Goal: Information Seeking & Learning: Compare options

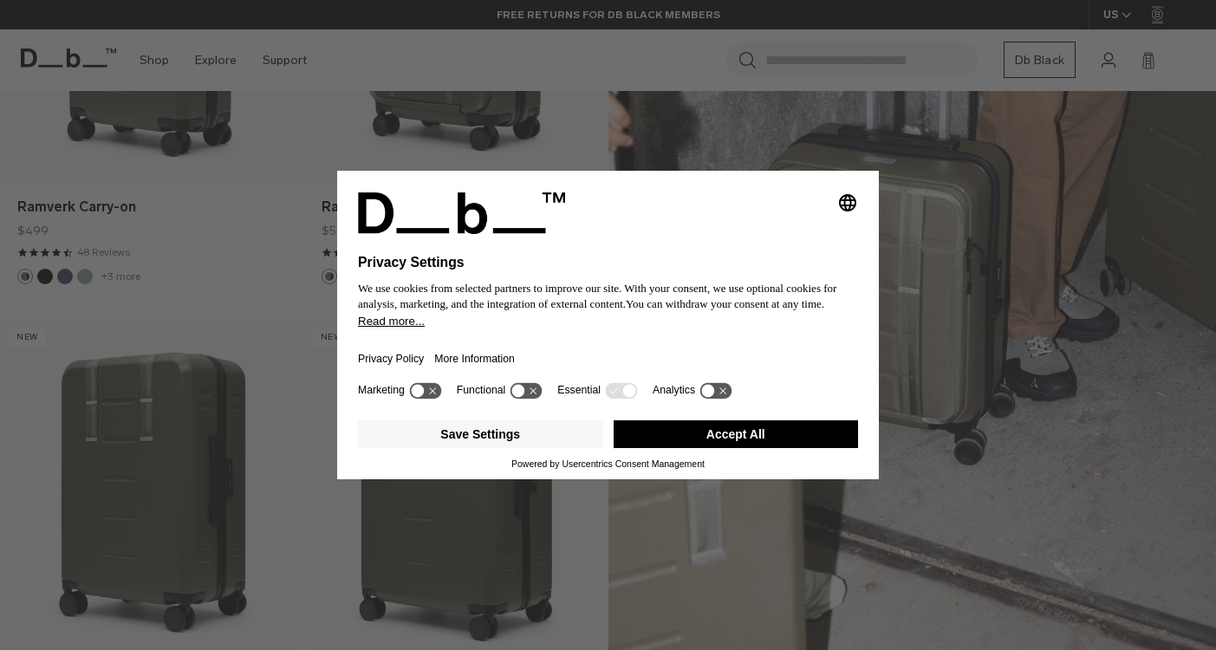
click at [622, 396] on icon at bounding box center [621, 390] width 32 height 16
click at [729, 399] on icon at bounding box center [716, 390] width 32 height 16
click at [713, 394] on icon at bounding box center [709, 391] width 8 height 6
click at [540, 443] on button "Save Settings" at bounding box center [480, 434] width 245 height 28
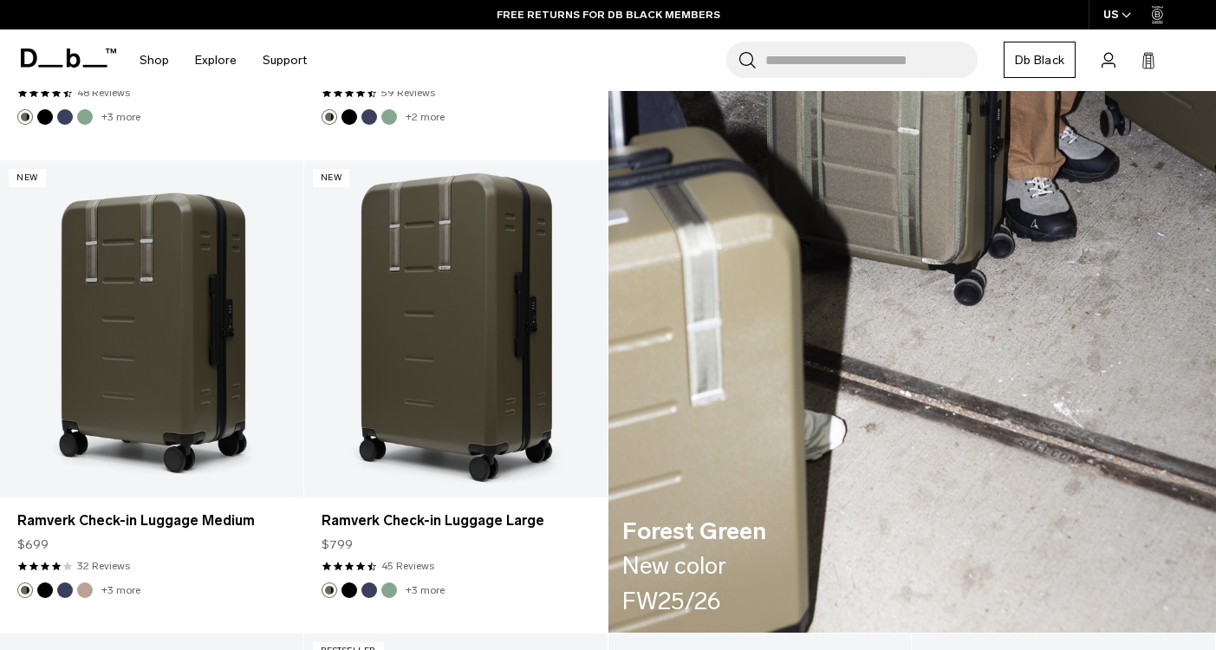
scroll to position [2434, 0]
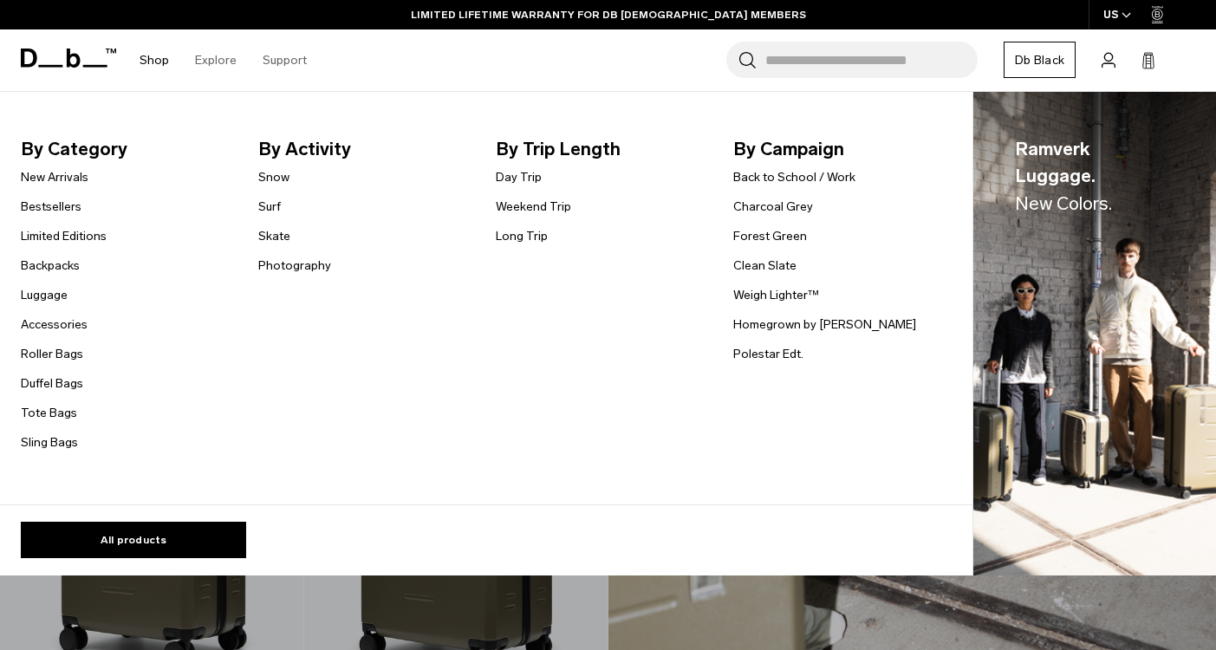
click at [158, 59] on link "Shop" at bounding box center [154, 60] width 29 height 62
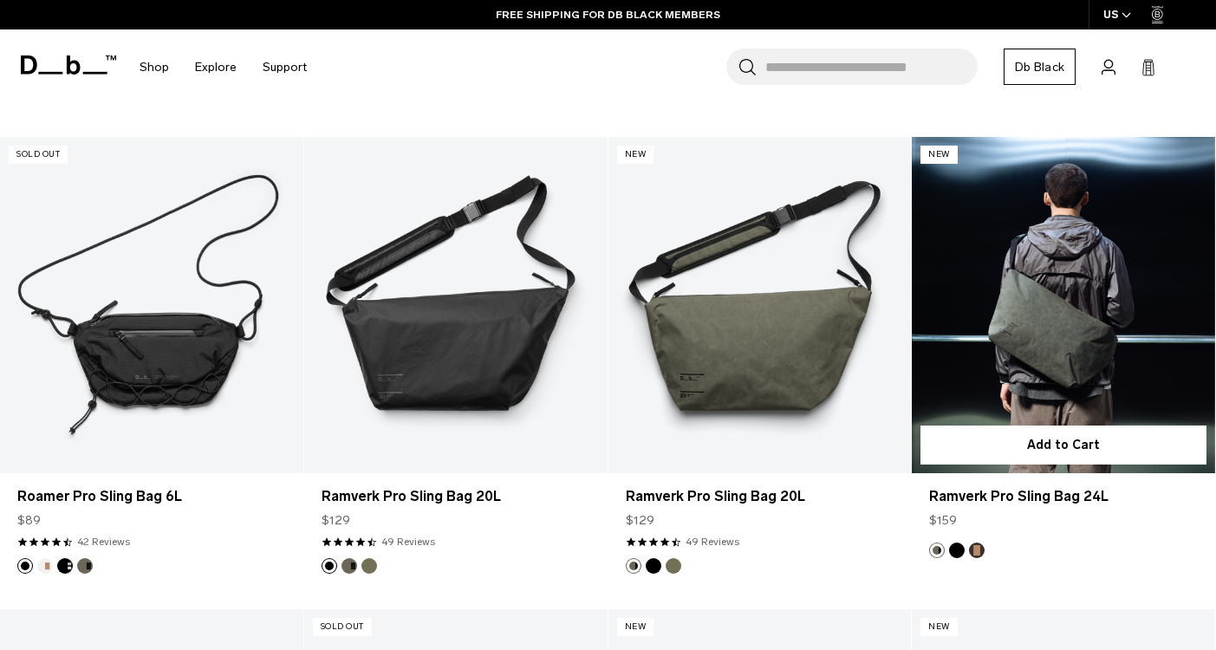
scroll to position [766, 0]
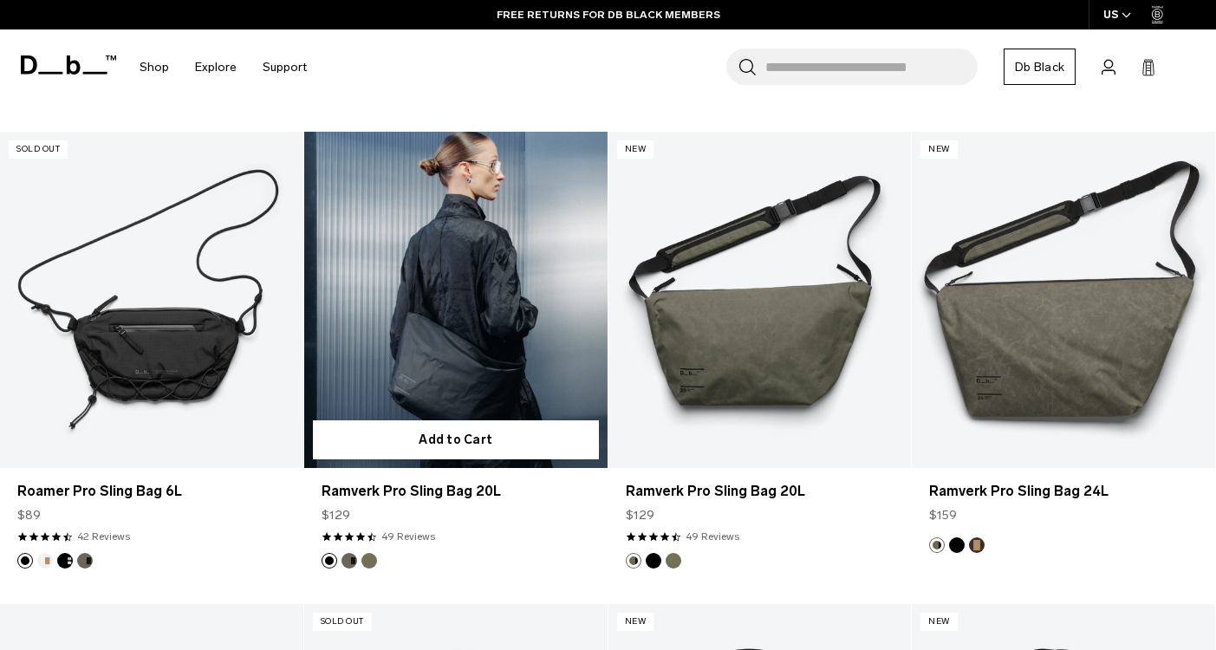
click at [460, 368] on link "Ramverk Pro Sling Bag 20L" at bounding box center [455, 300] width 303 height 337
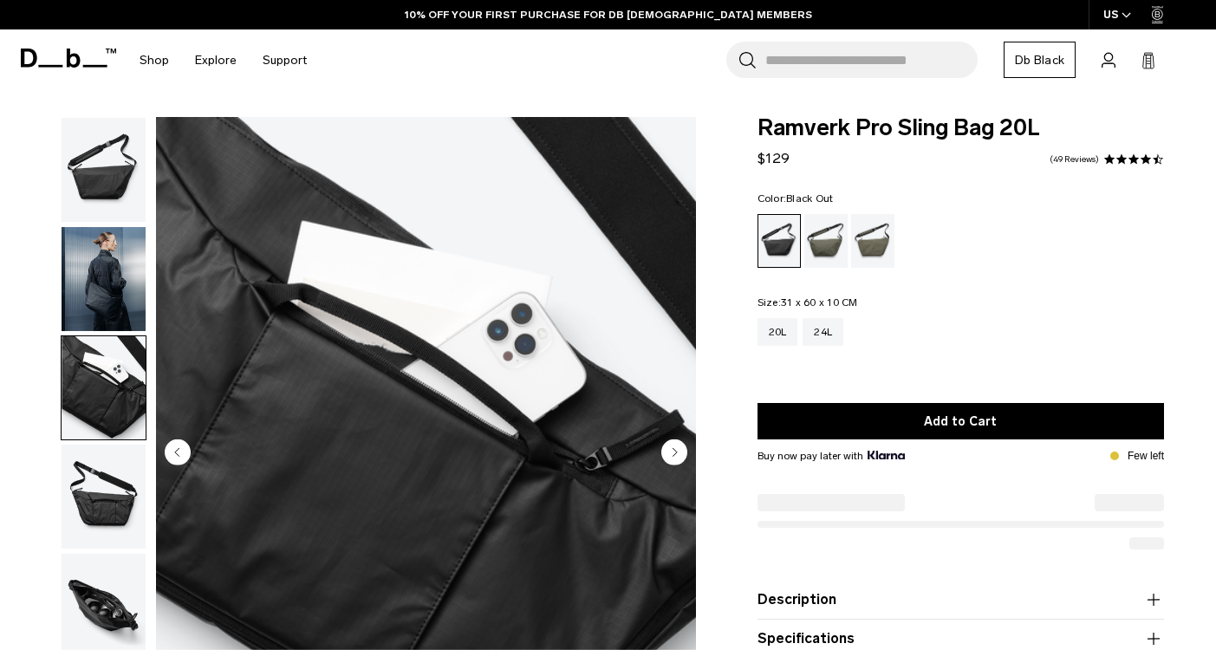
click at [107, 490] on img "button" at bounding box center [104, 497] width 84 height 104
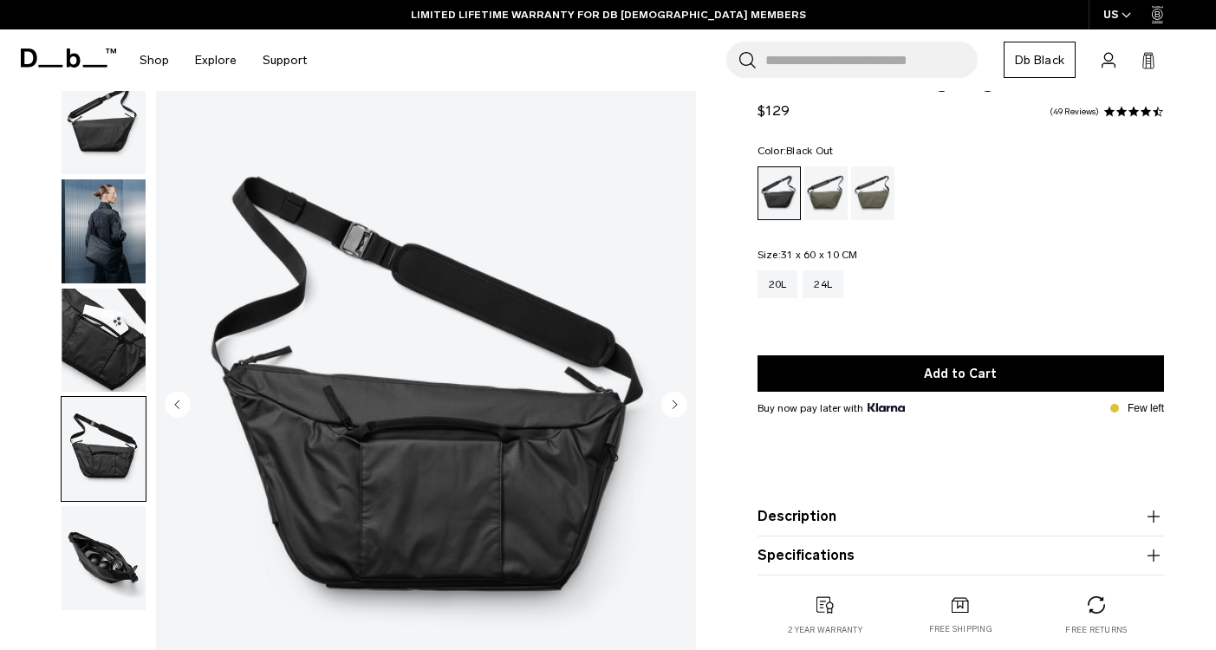
scroll to position [55, 0]
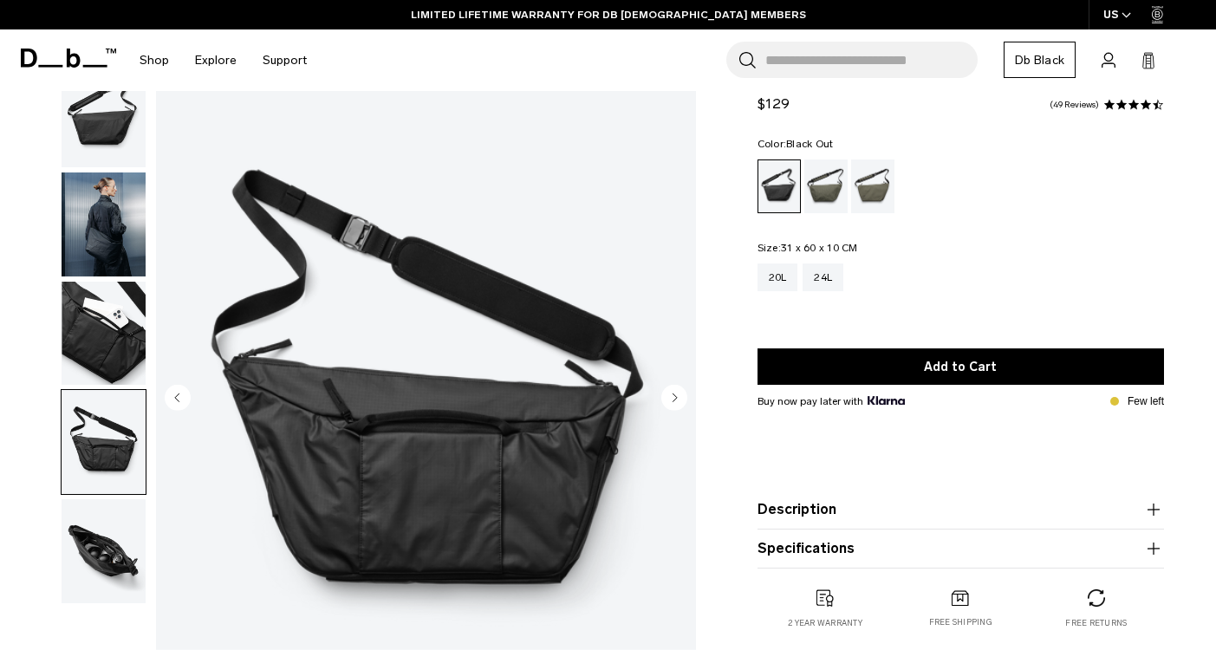
click at [105, 362] on img "button" at bounding box center [104, 334] width 84 height 104
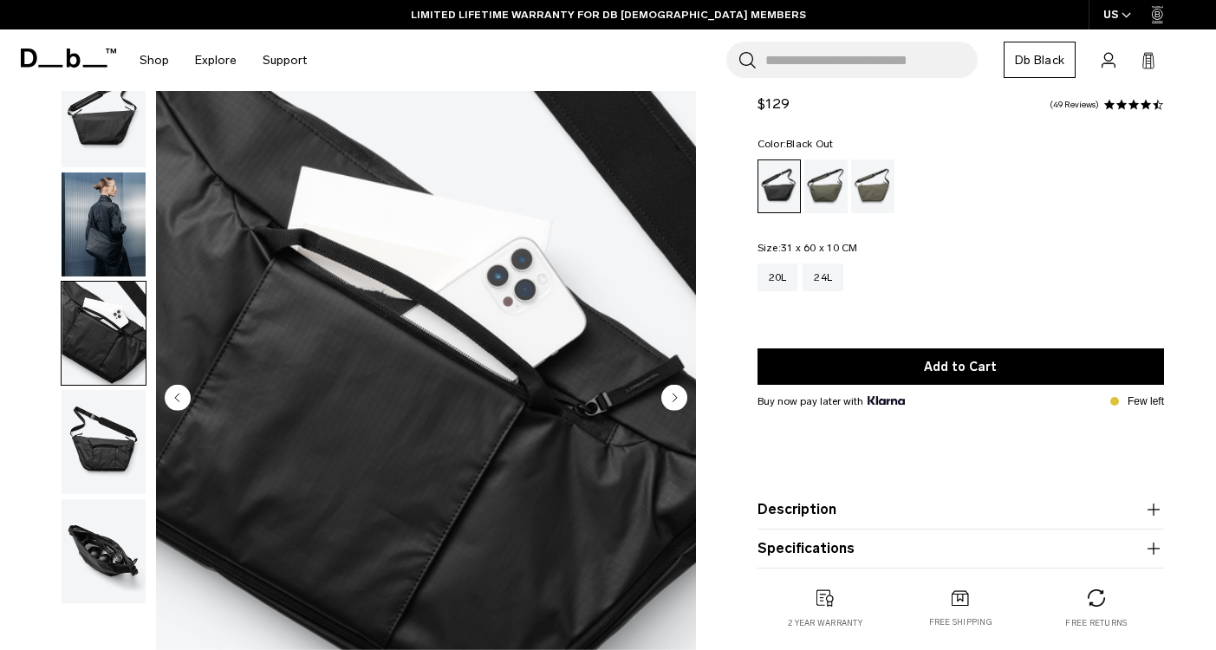
click at [102, 406] on img "button" at bounding box center [104, 442] width 84 height 104
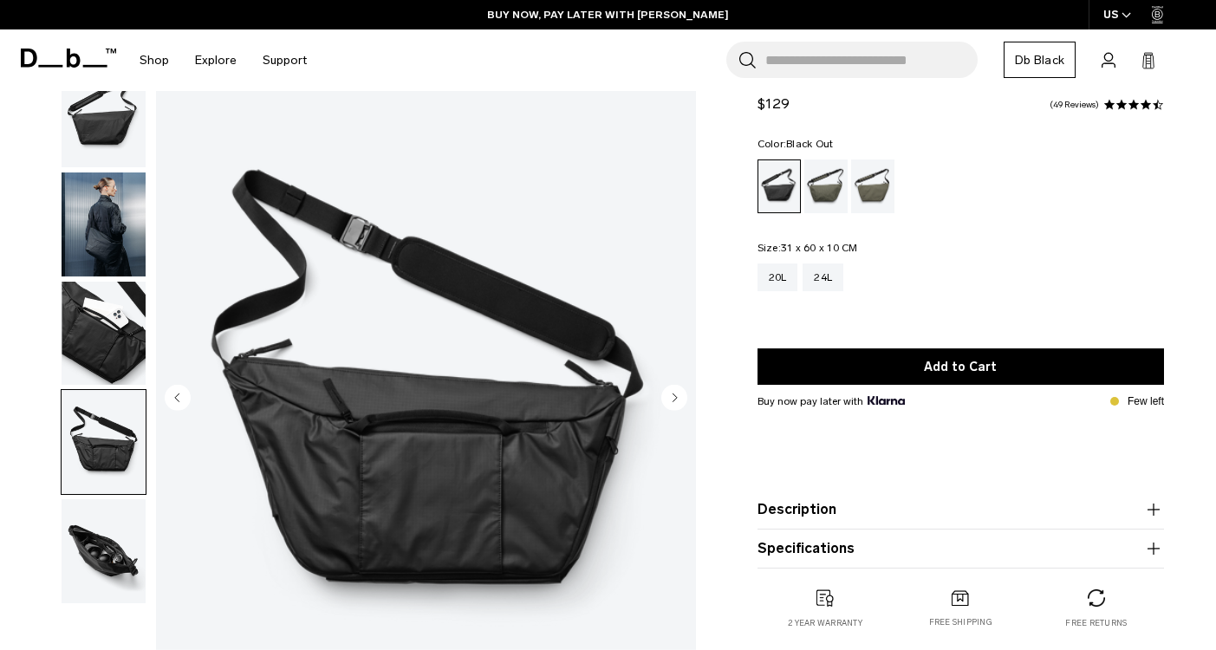
click at [93, 505] on img "button" at bounding box center [104, 551] width 84 height 104
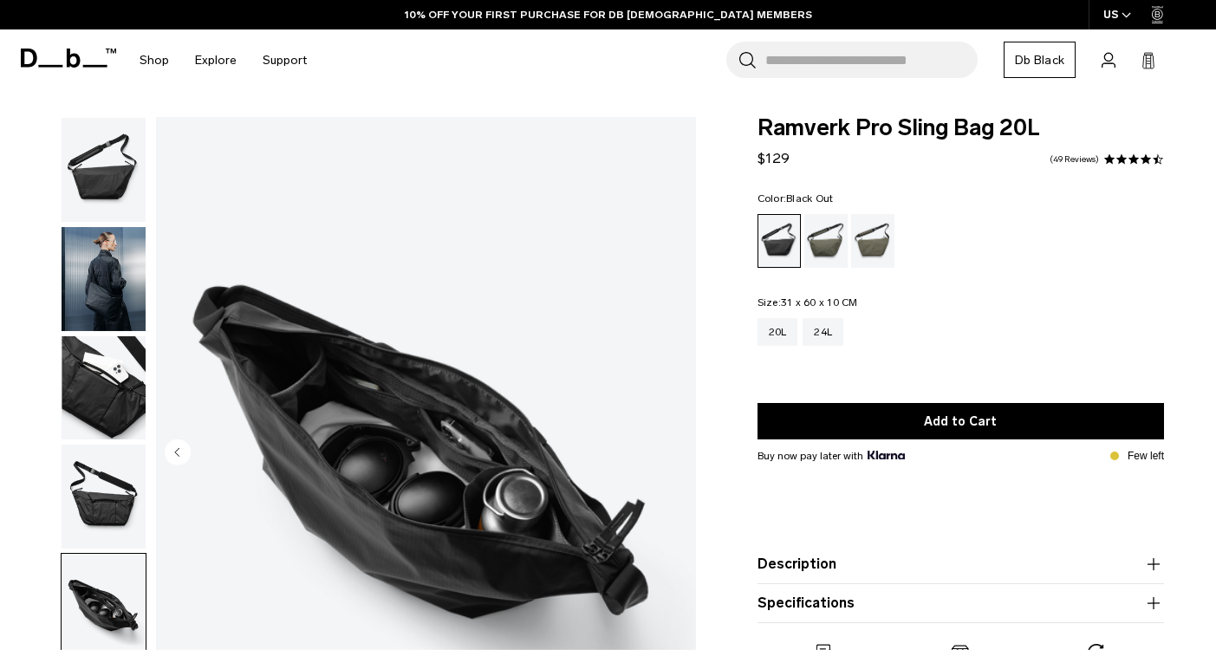
scroll to position [0, 0]
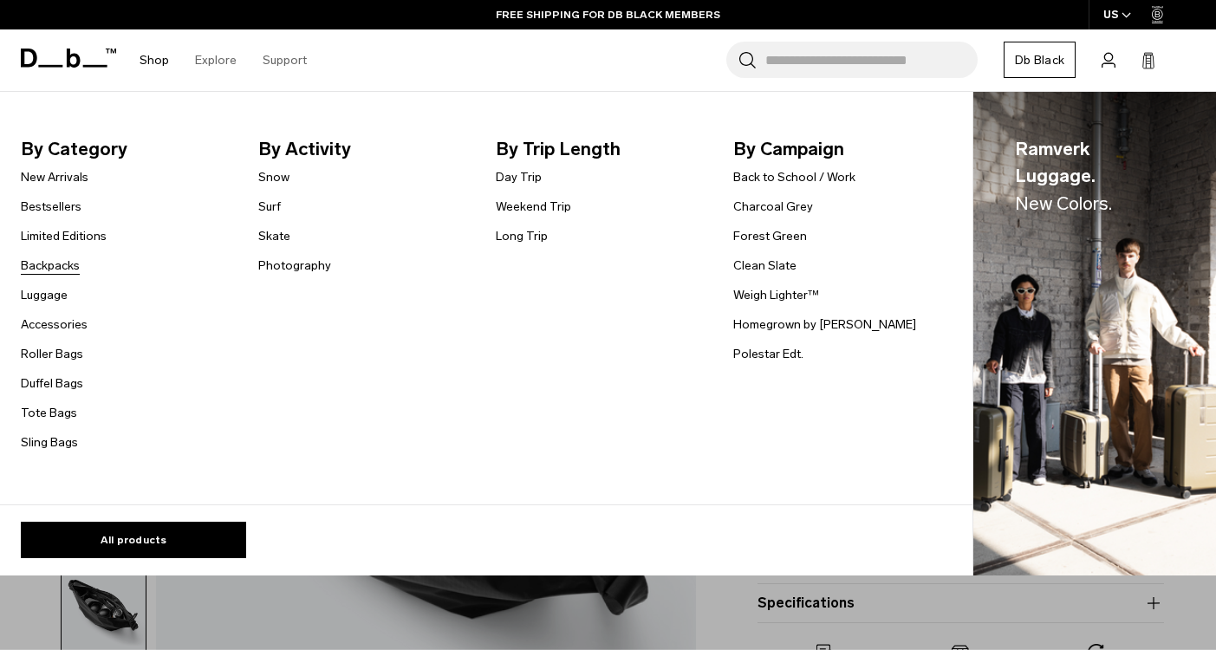
click at [48, 270] on link "Backpacks" at bounding box center [50, 266] width 59 height 18
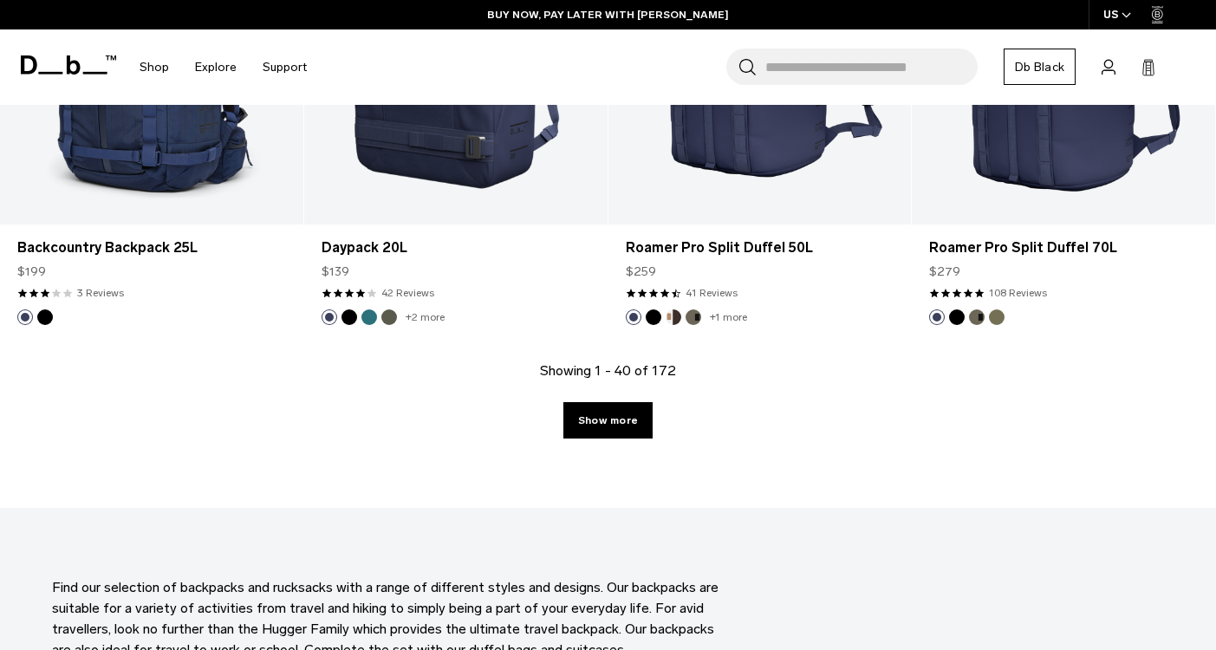
scroll to position [4805, 0]
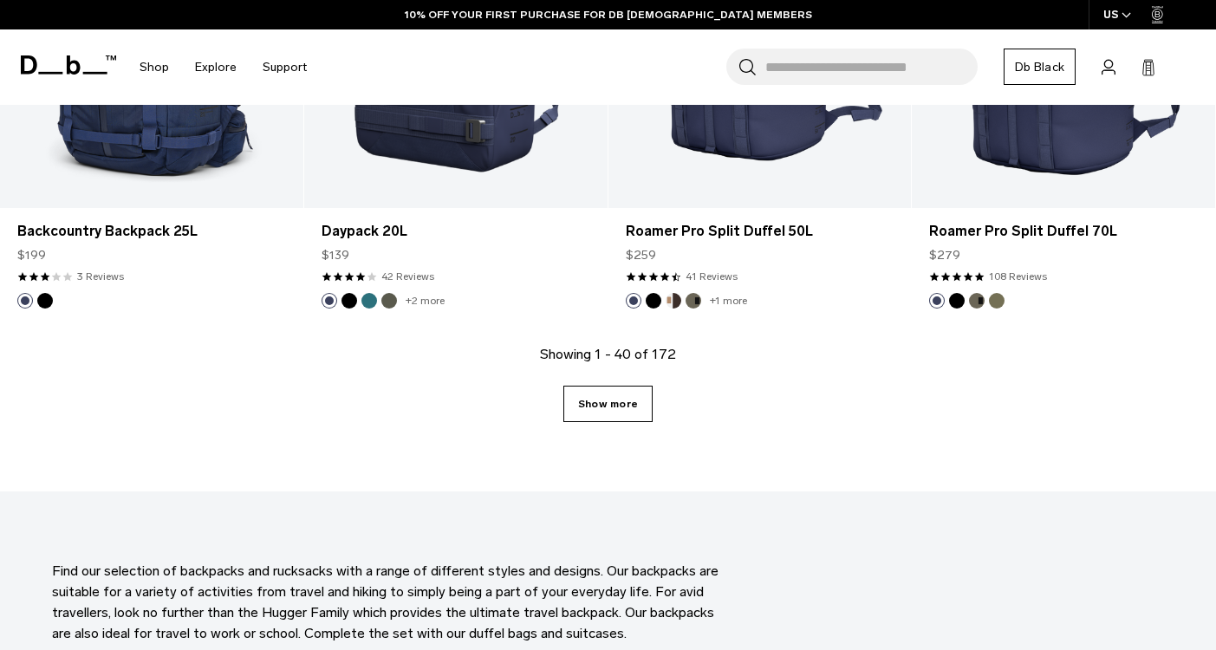
click at [601, 420] on link "Show more" at bounding box center [607, 404] width 89 height 36
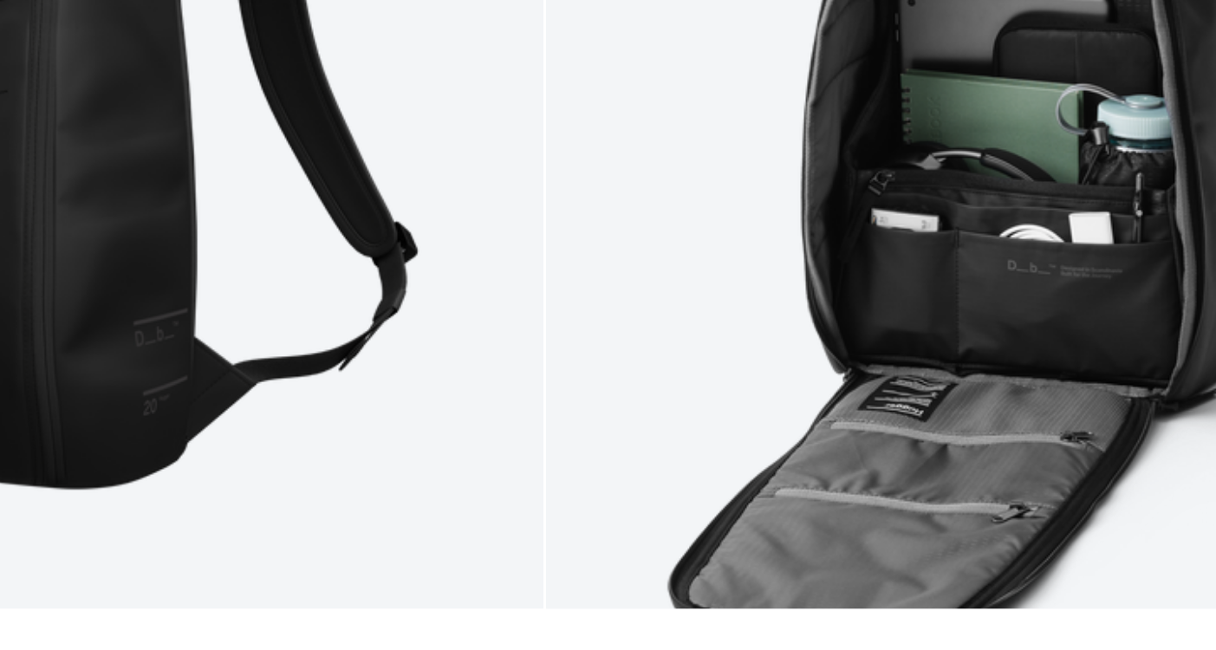
scroll to position [6863, 0]
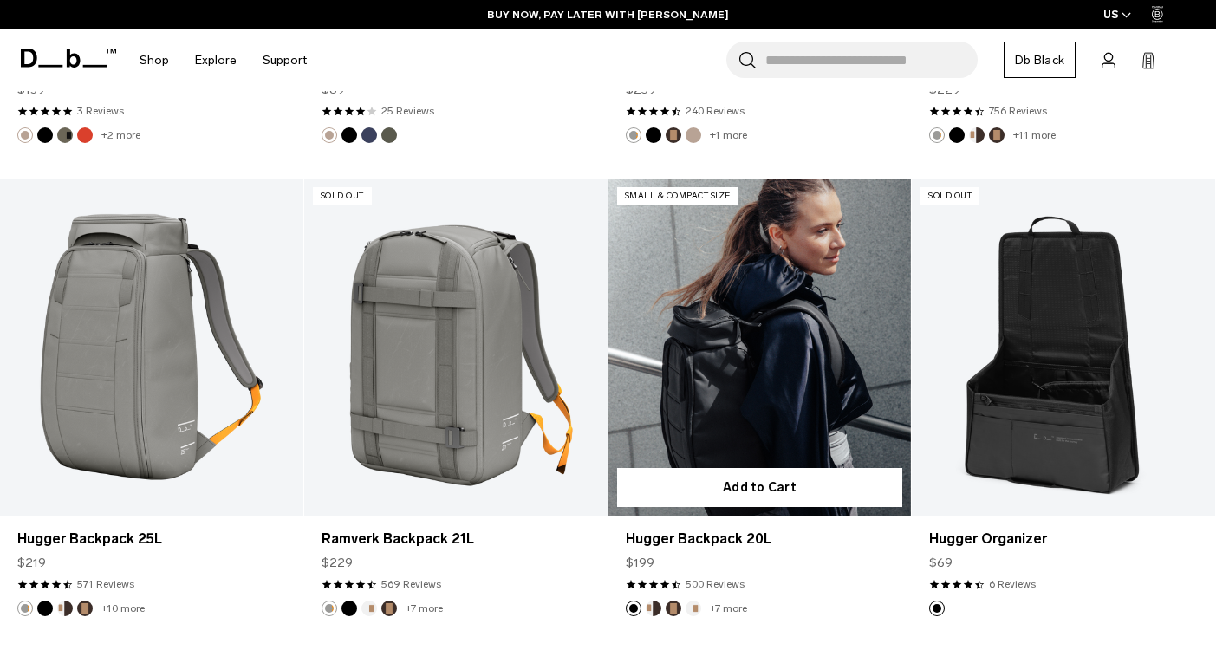
click at [750, 392] on link "Hugger Backpack 20L" at bounding box center [760, 347] width 303 height 337
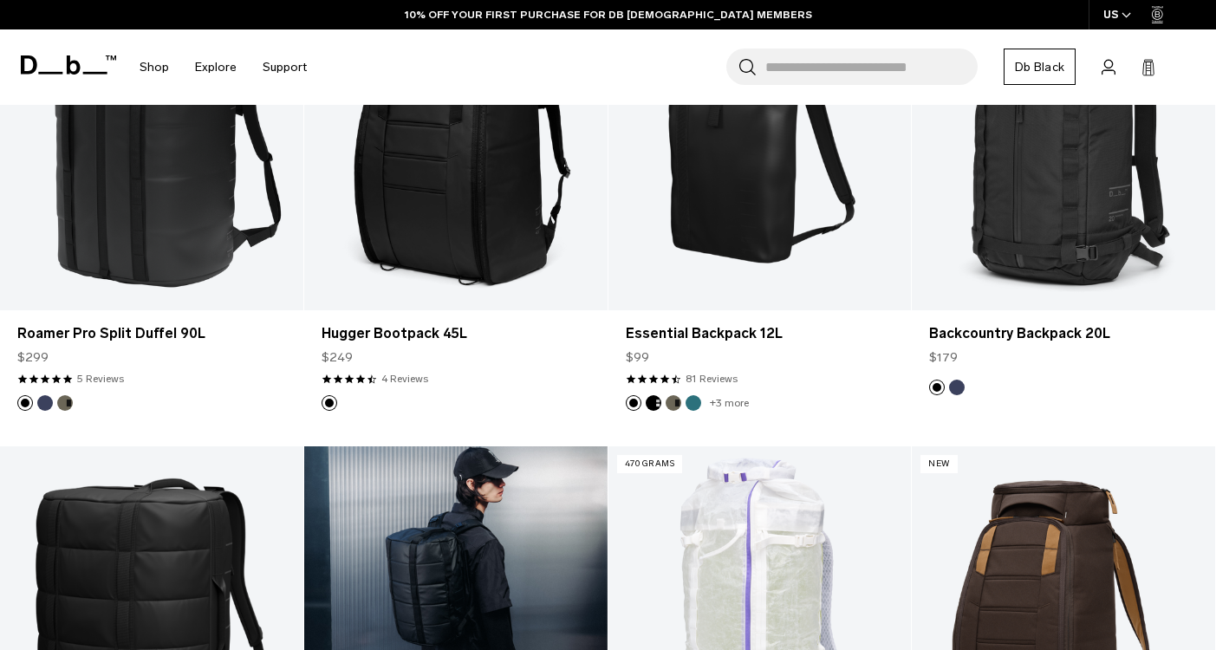
scroll to position [8018, 0]
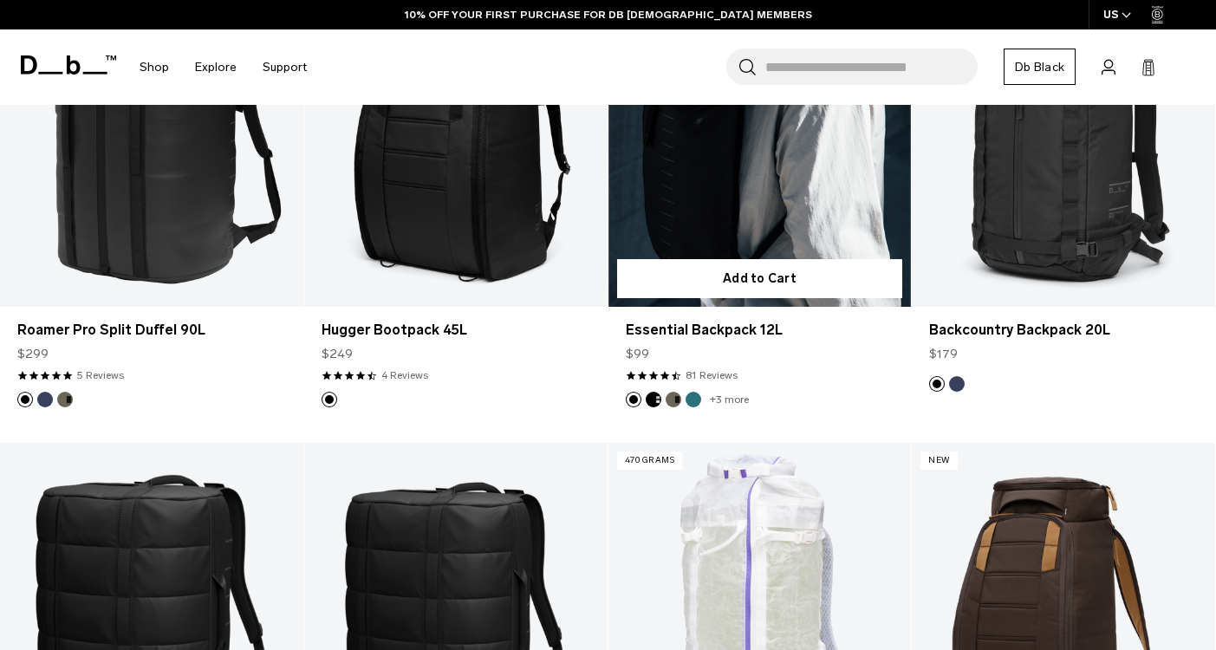
click at [765, 144] on link "Essential Backpack 12L" at bounding box center [760, 138] width 303 height 337
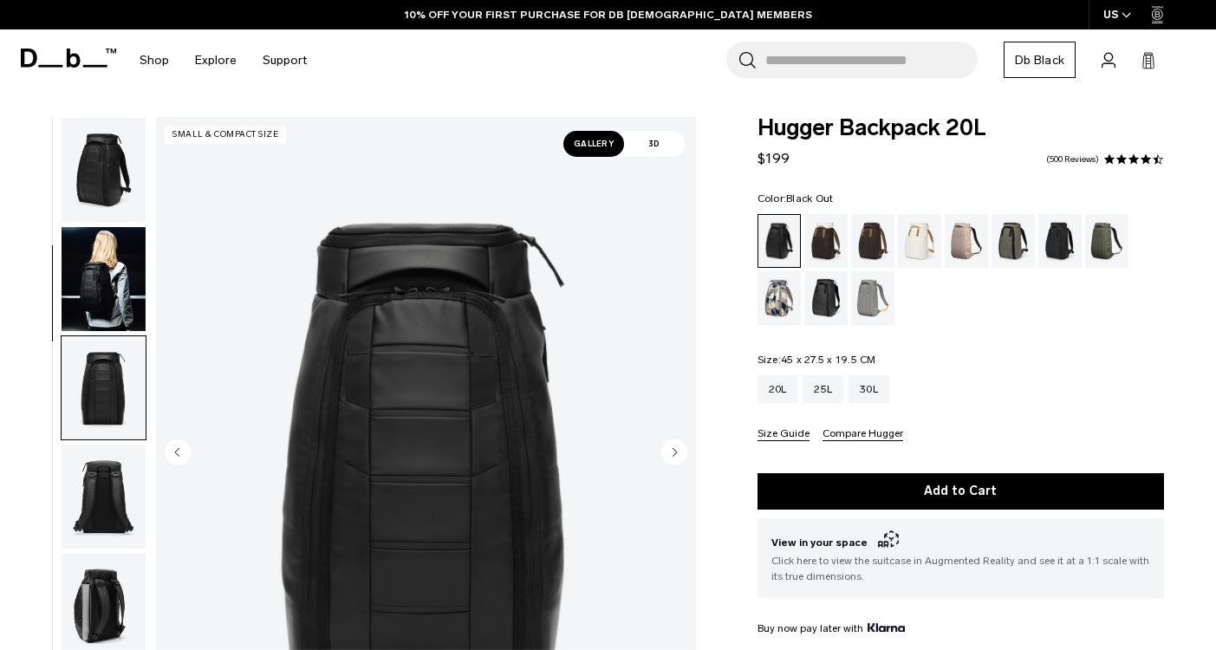
click at [103, 554] on img "button" at bounding box center [104, 606] width 84 height 104
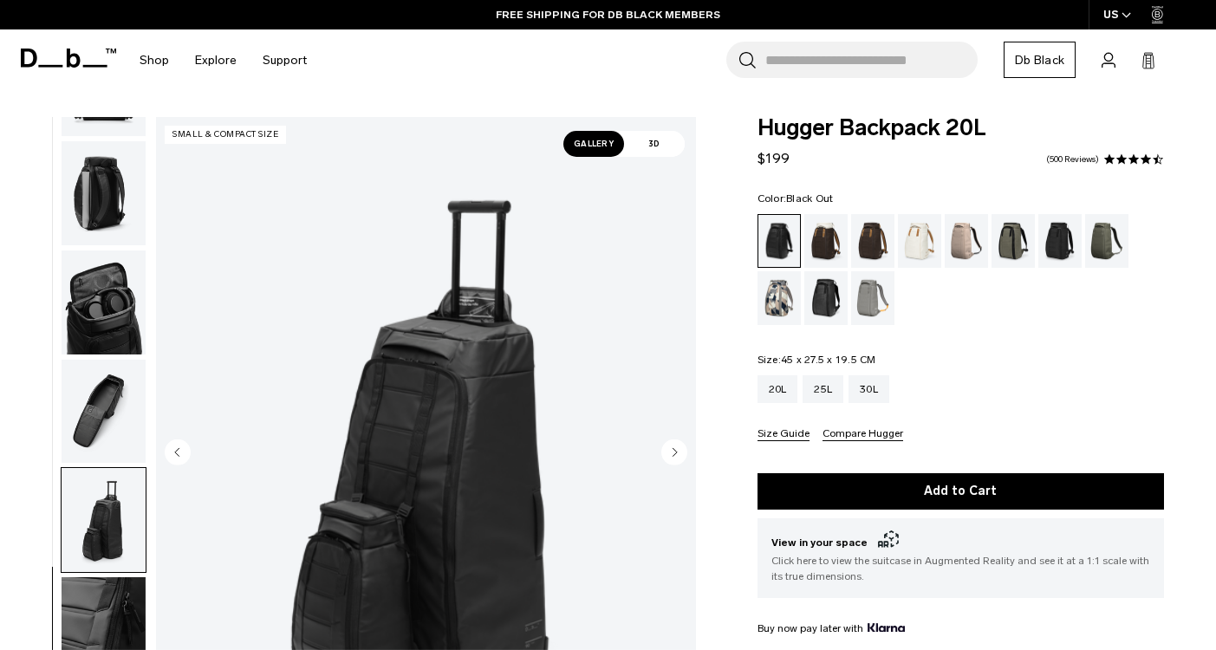
click at [91, 406] on img "button" at bounding box center [104, 412] width 84 height 104
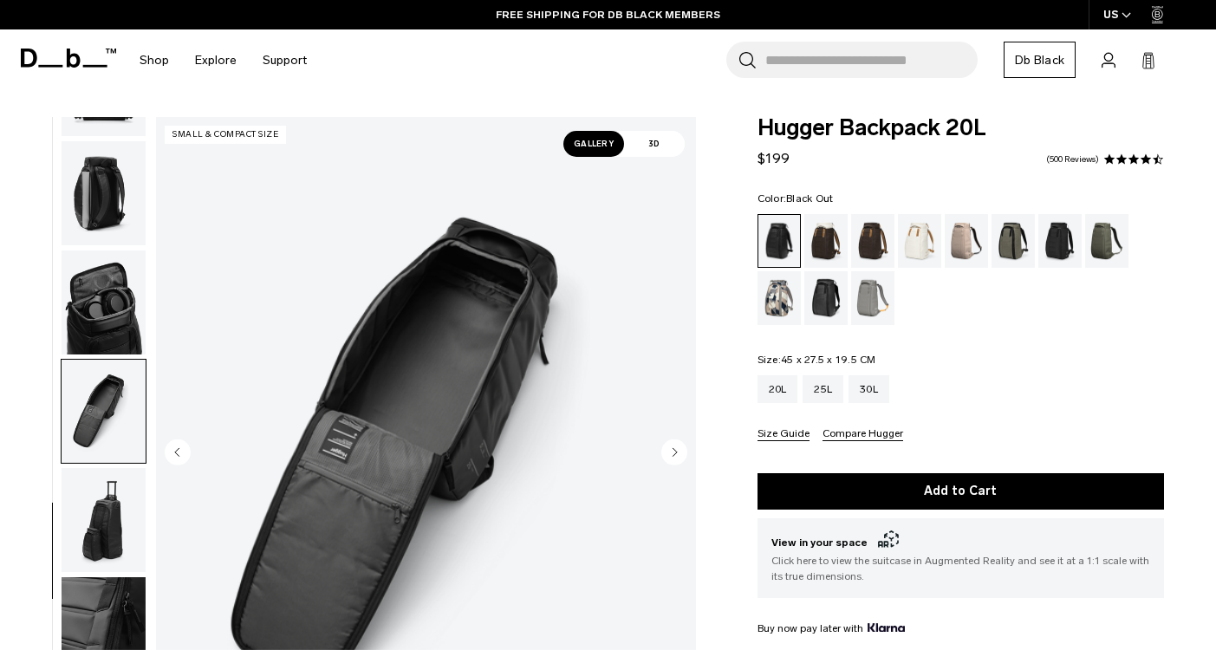
click at [102, 495] on img "button" at bounding box center [104, 520] width 84 height 104
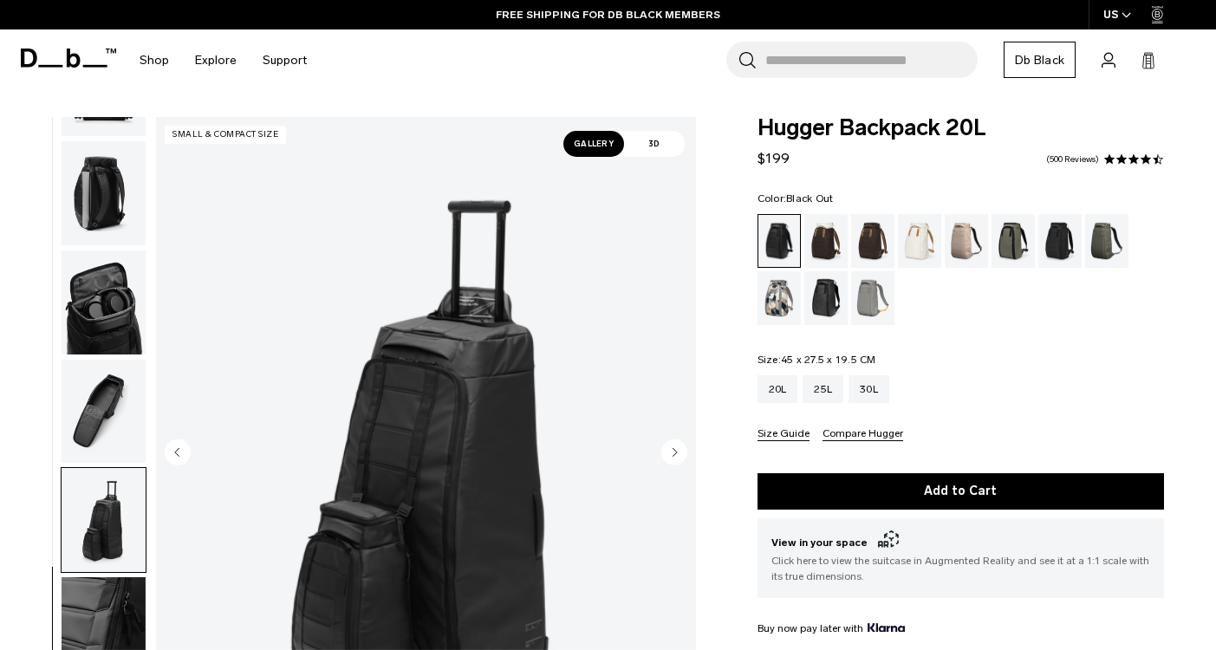
click at [95, 396] on img "button" at bounding box center [104, 412] width 84 height 104
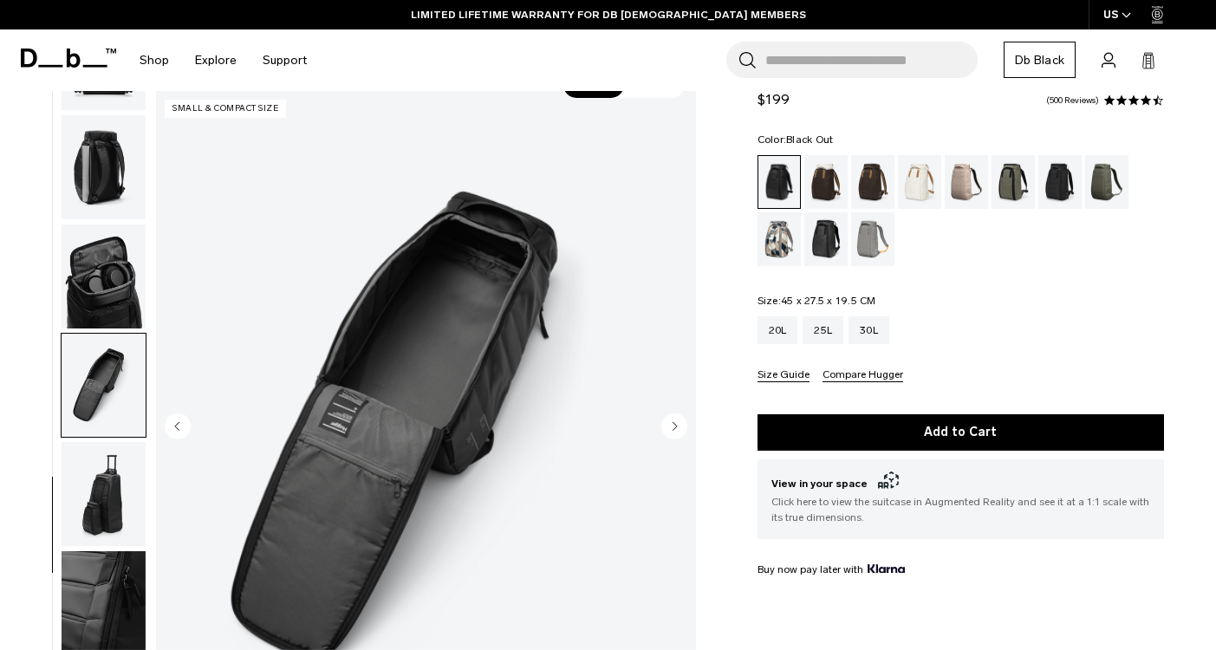
scroll to position [59, 0]
click at [96, 505] on img "button" at bounding box center [104, 494] width 84 height 104
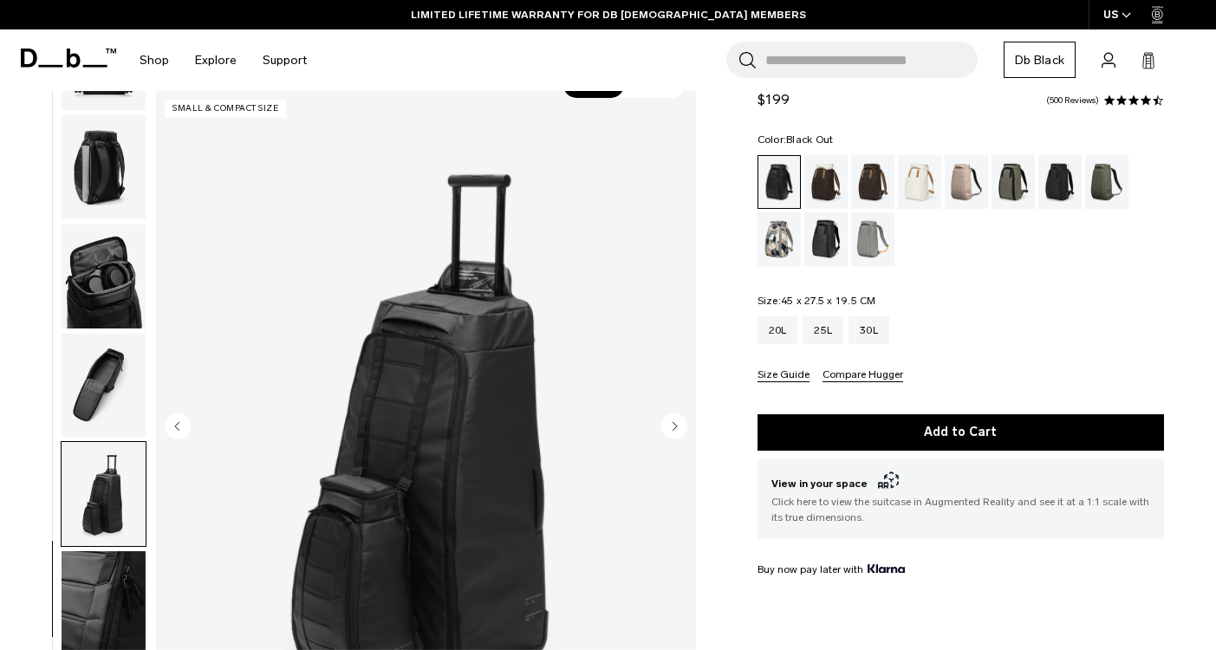
click at [115, 581] on img "button" at bounding box center [104, 603] width 84 height 104
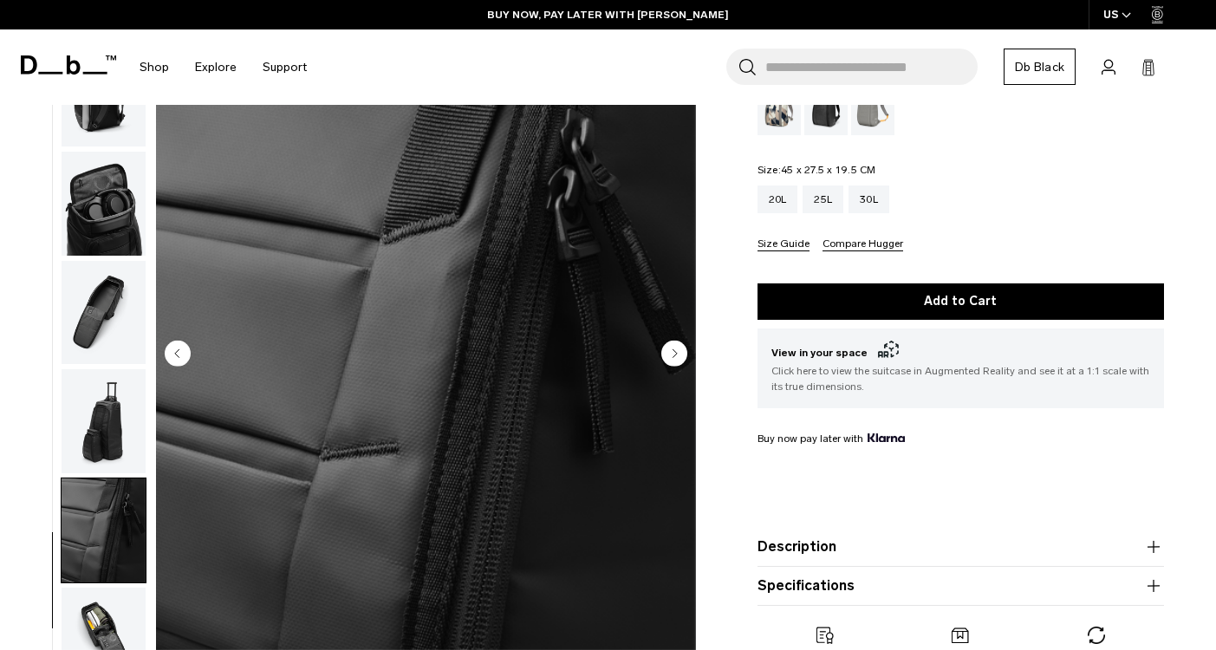
scroll to position [217, 0]
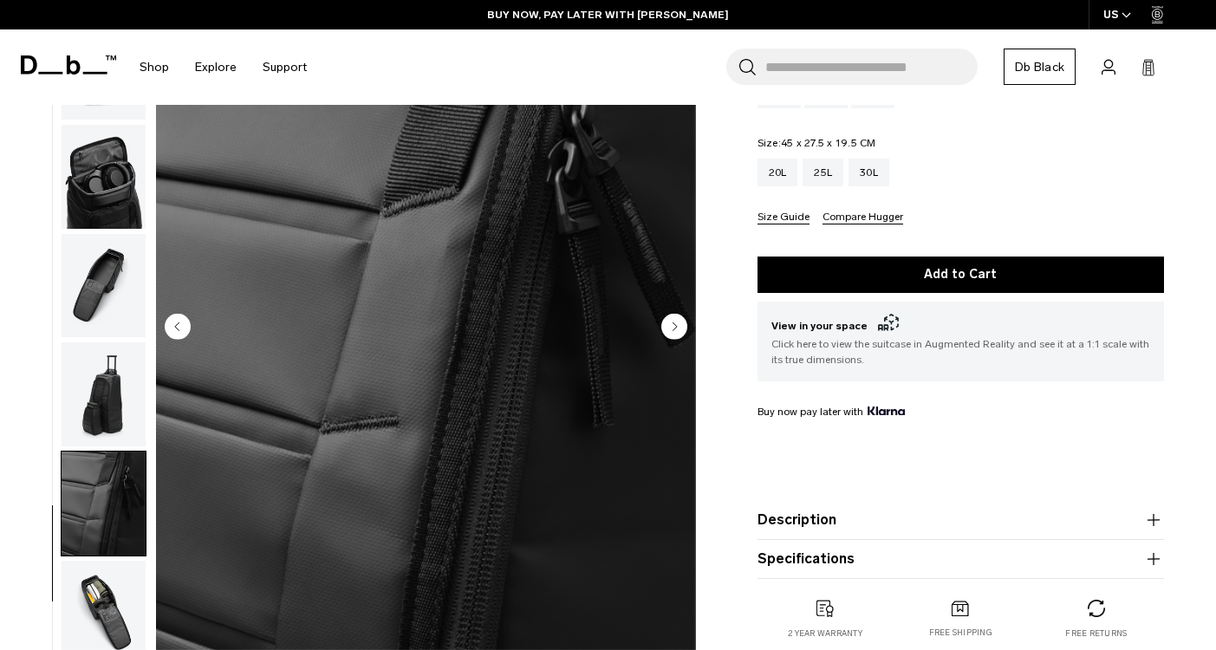
click at [99, 604] on img "button" at bounding box center [104, 613] width 84 height 104
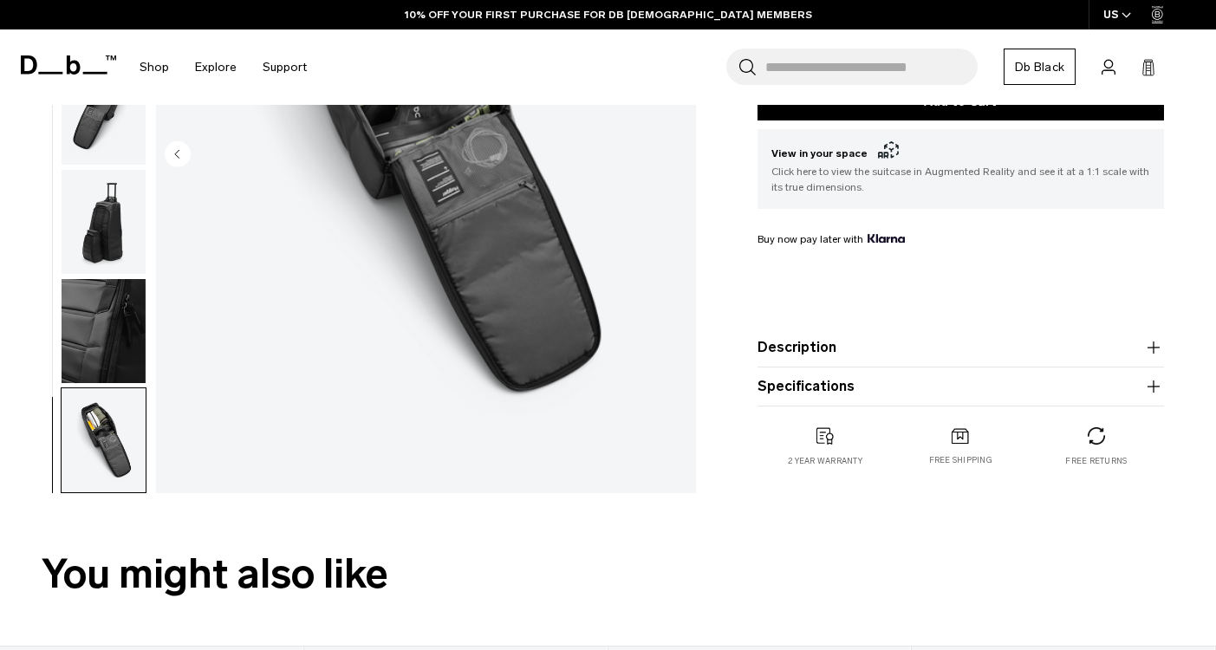
scroll to position [391, 0]
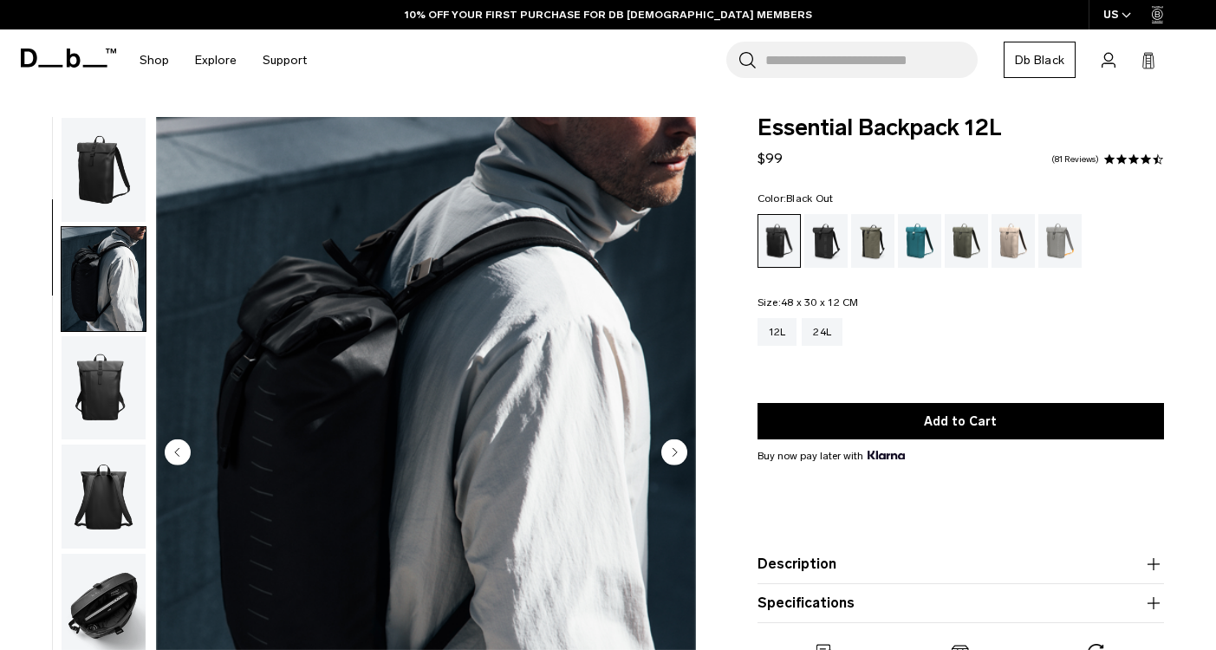
scroll to position [25, 0]
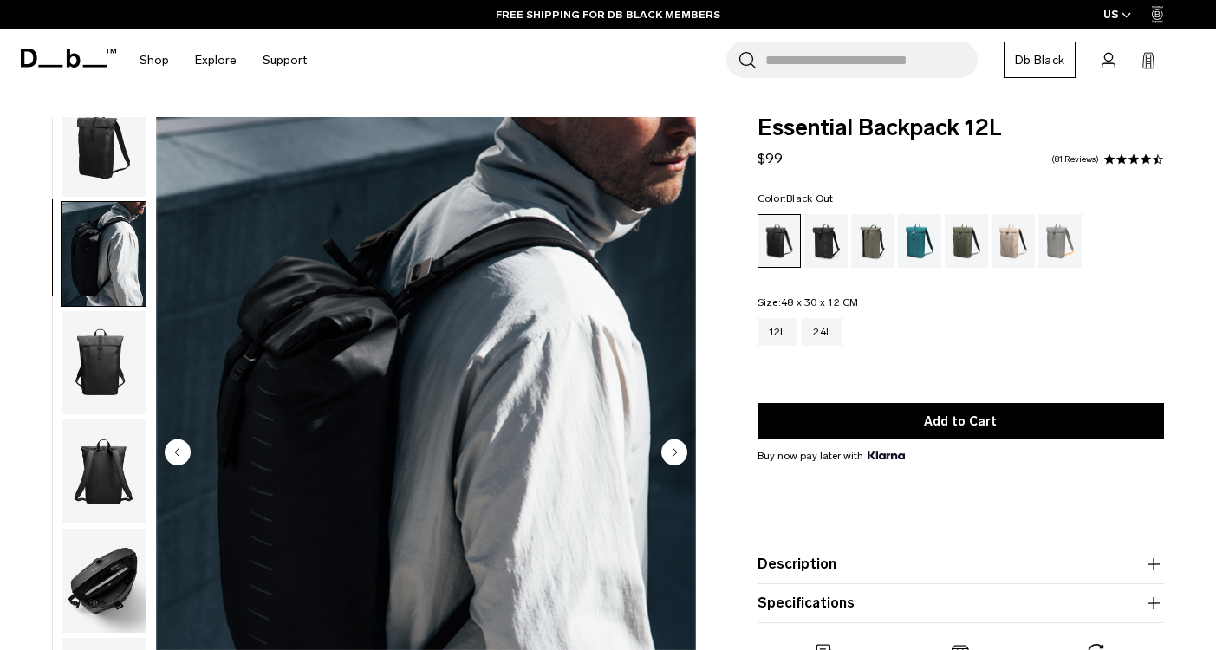
click at [114, 311] on img "button" at bounding box center [104, 363] width 84 height 104
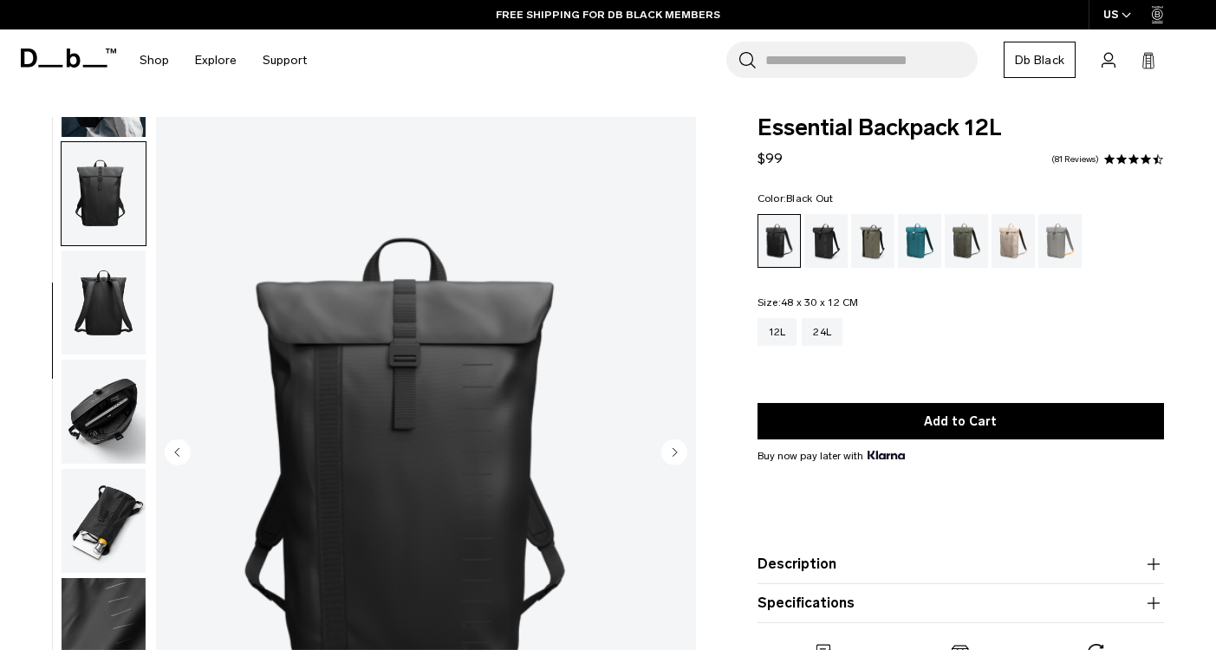
scroll to position [0, 0]
click at [104, 396] on img "button" at bounding box center [104, 412] width 84 height 104
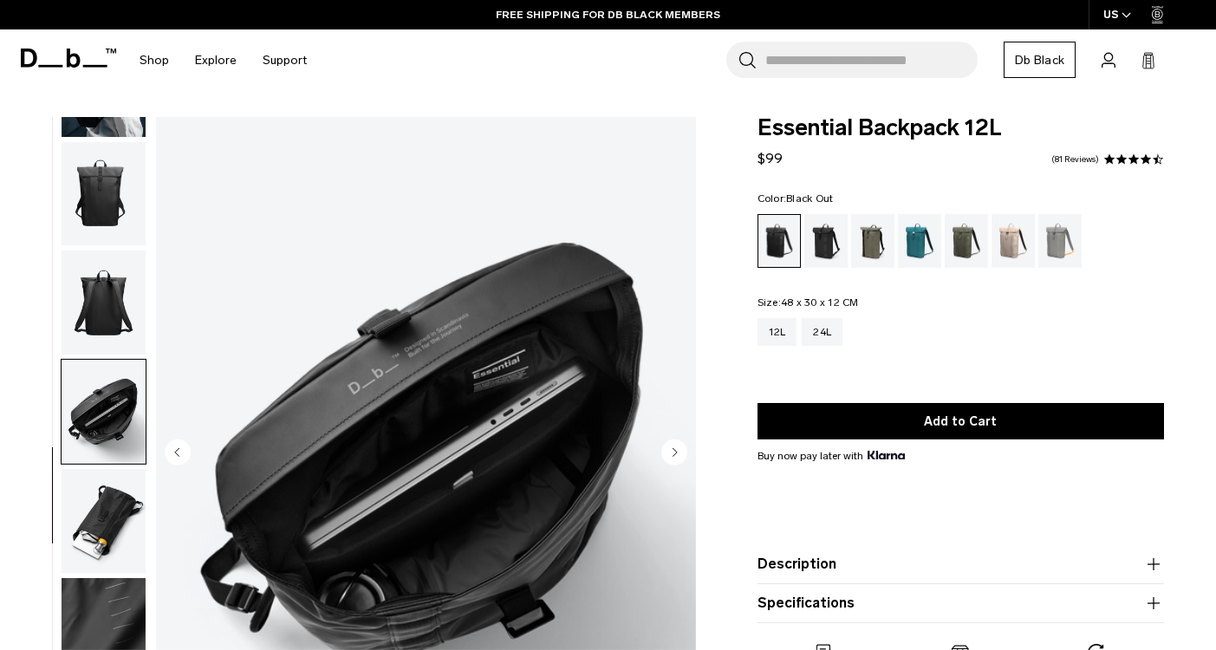
click at [100, 505] on img "button" at bounding box center [104, 521] width 84 height 104
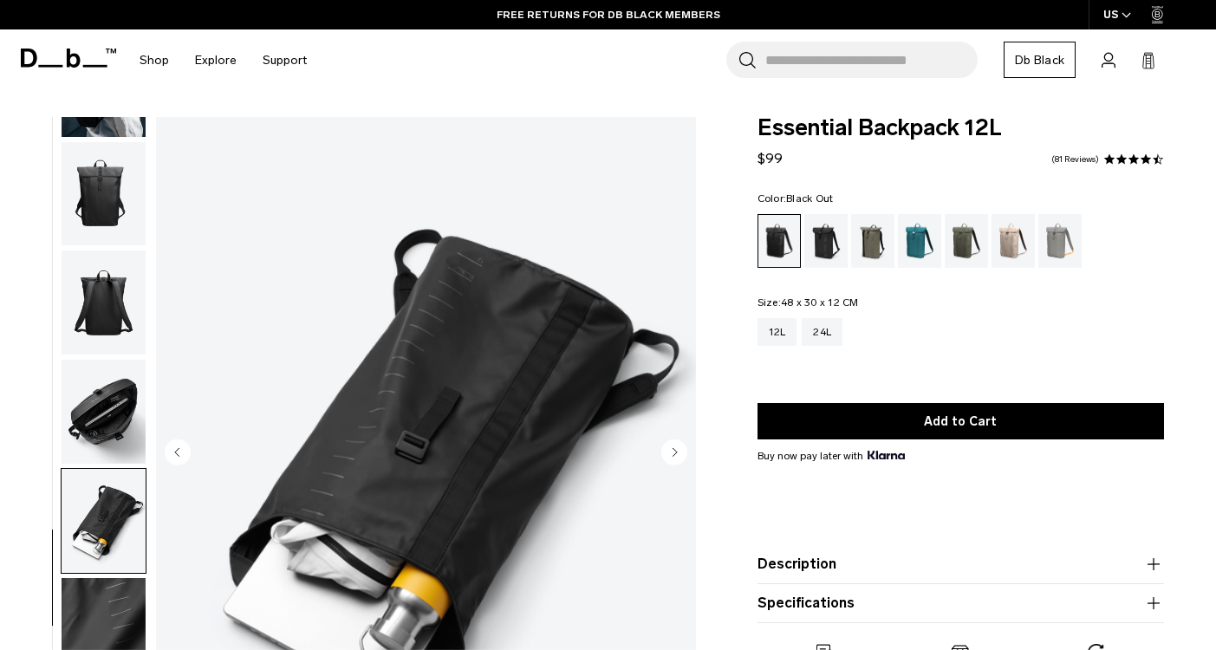
click at [83, 420] on img "button" at bounding box center [104, 412] width 84 height 104
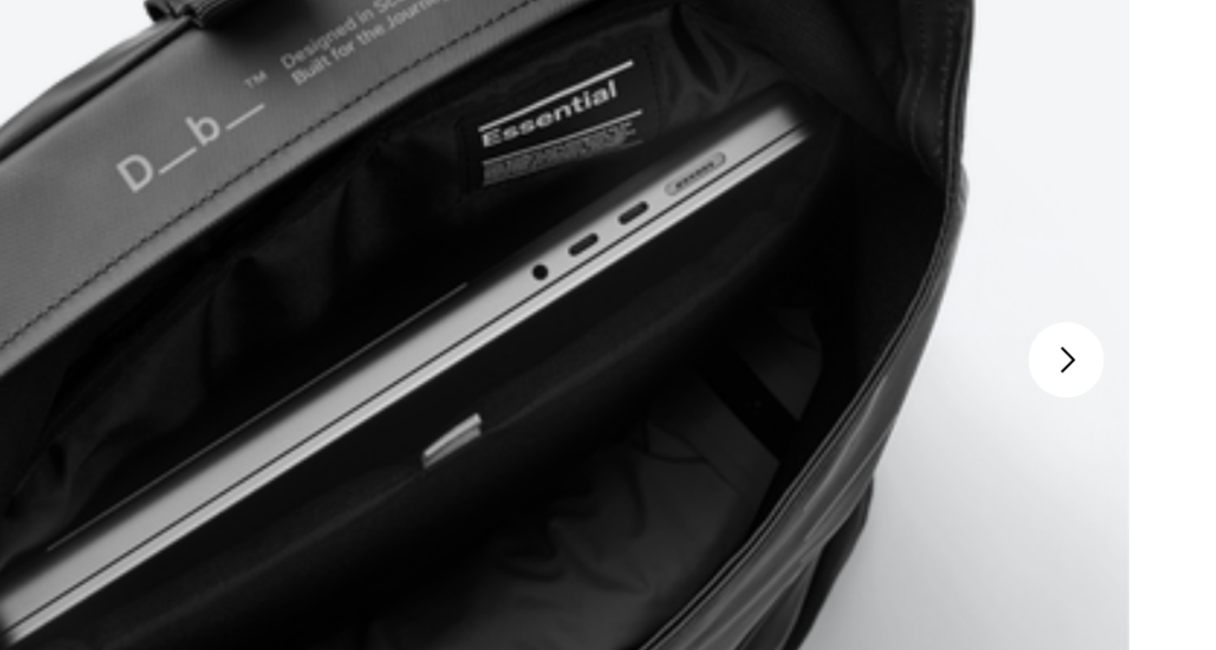
scroll to position [4, 0]
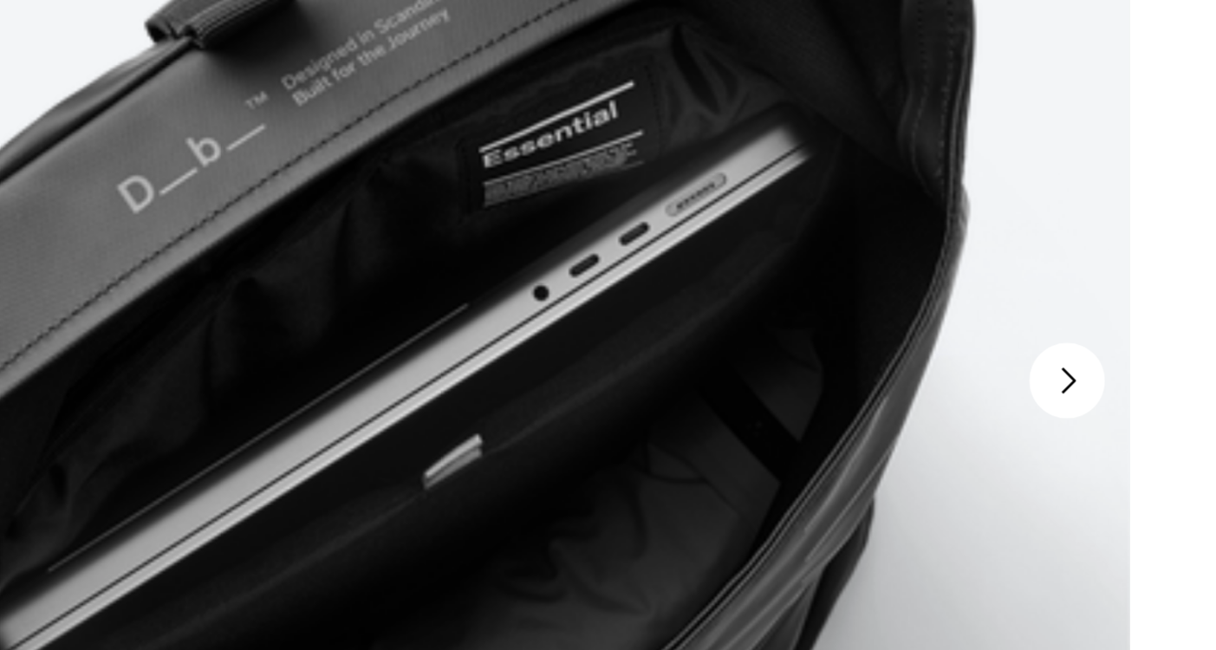
click at [661, 435] on circle "Next slide" at bounding box center [674, 448] width 26 height 26
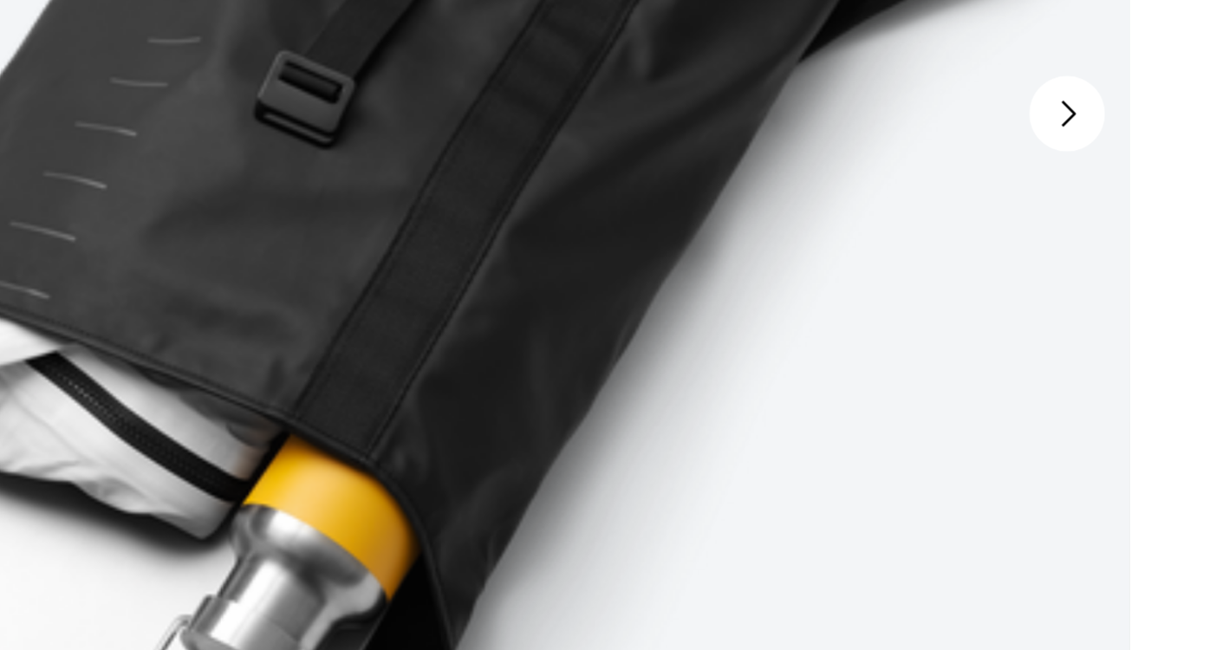
click at [673, 444] on icon "Next slide" at bounding box center [675, 448] width 4 height 8
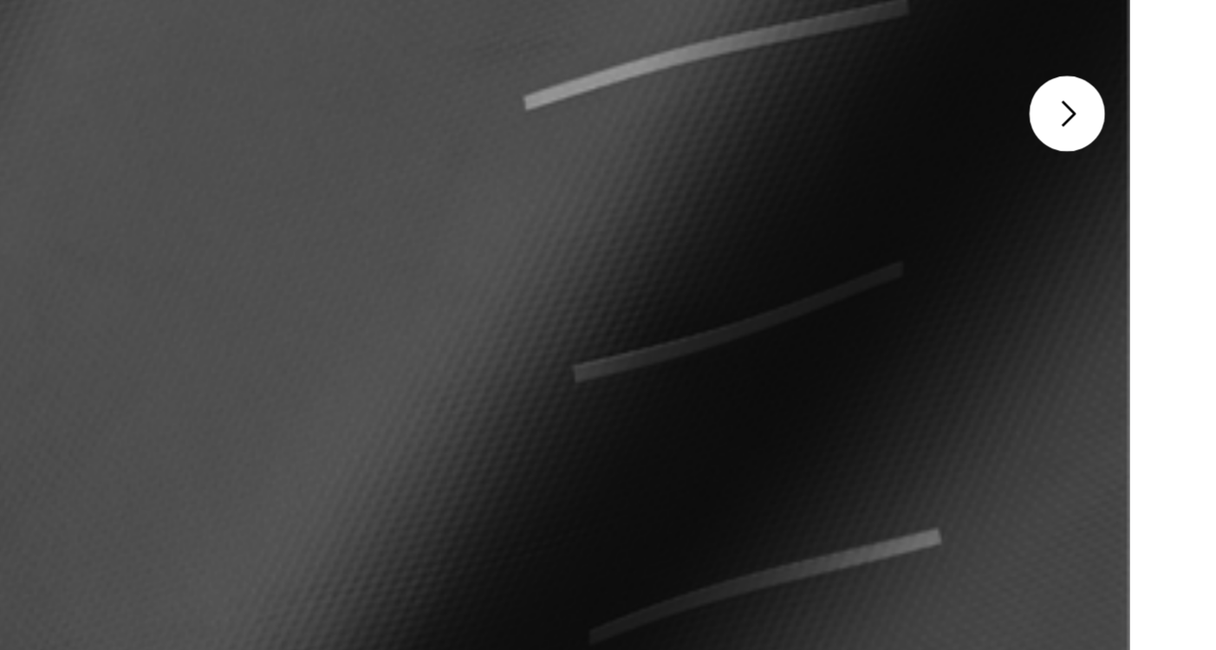
click at [661, 435] on circle "Next slide" at bounding box center [674, 448] width 26 height 26
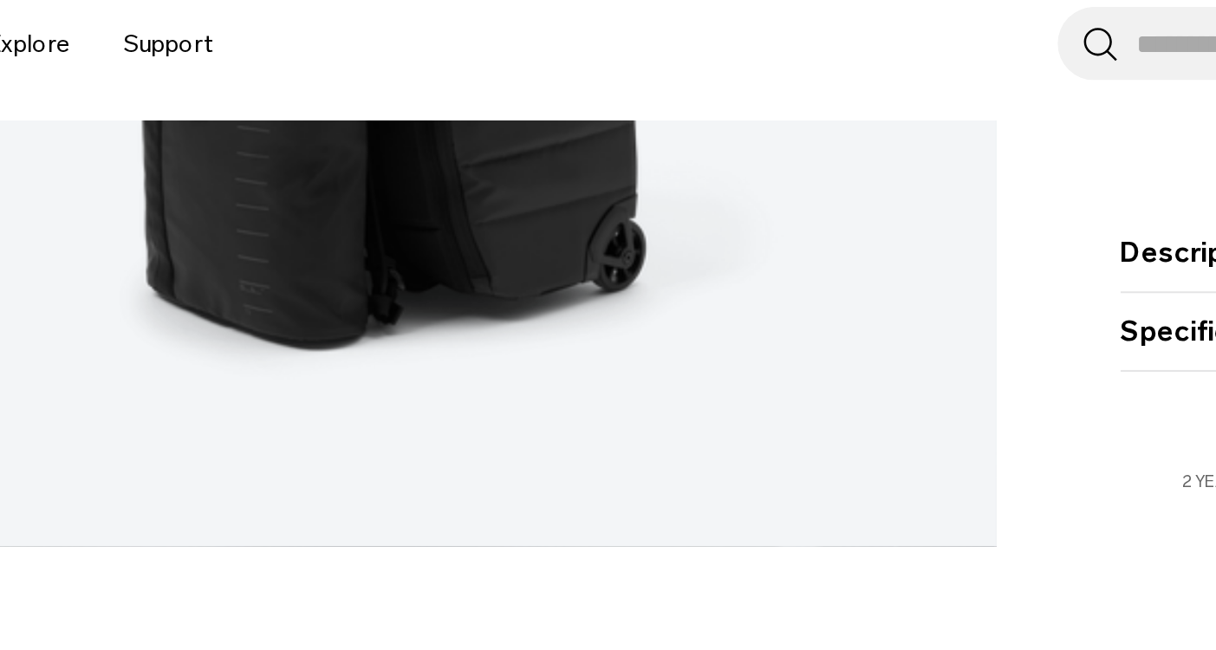
scroll to position [401, 0]
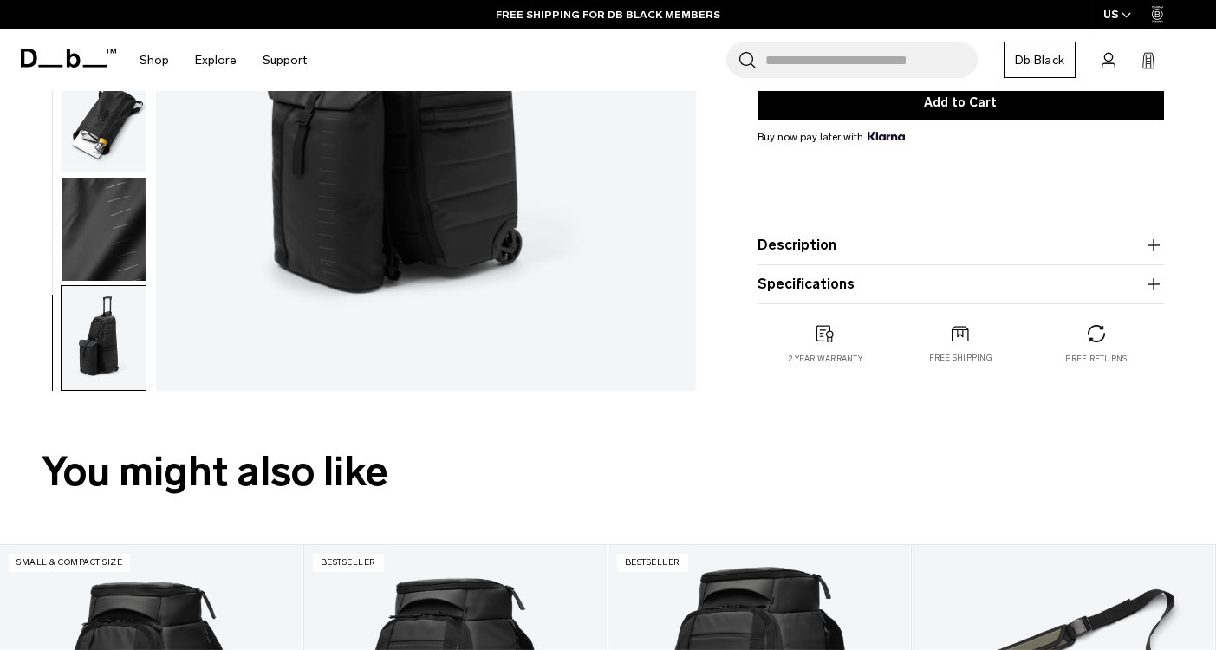
click at [110, 320] on img "button" at bounding box center [104, 338] width 84 height 104
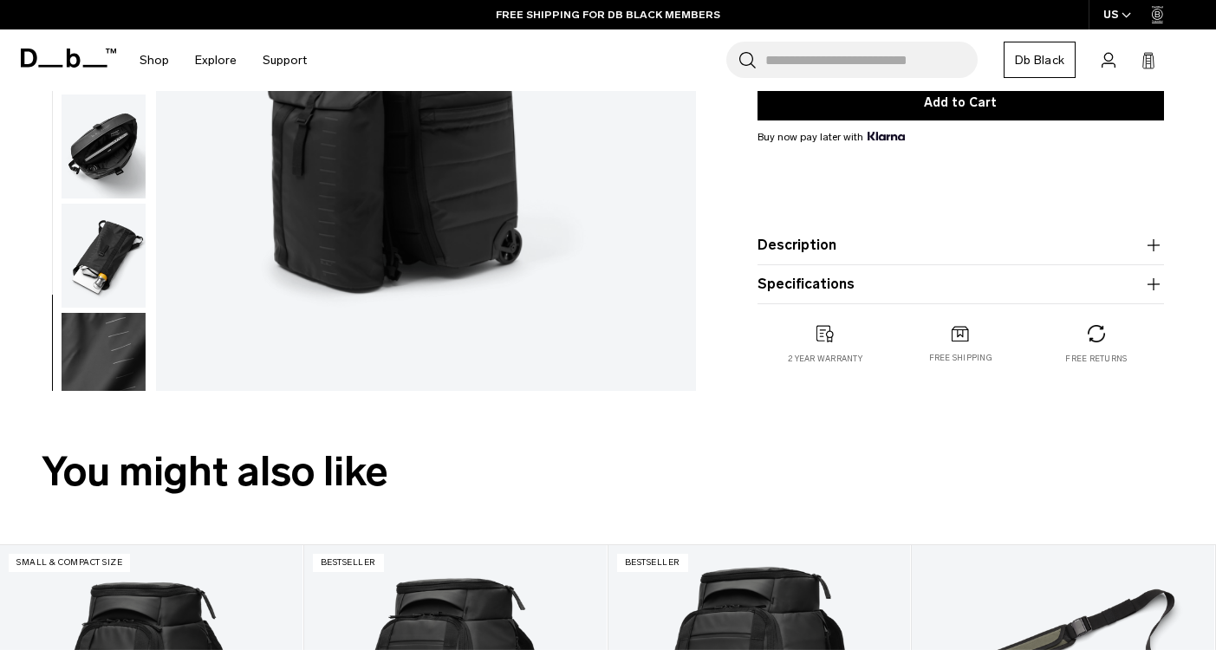
scroll to position [3, 0]
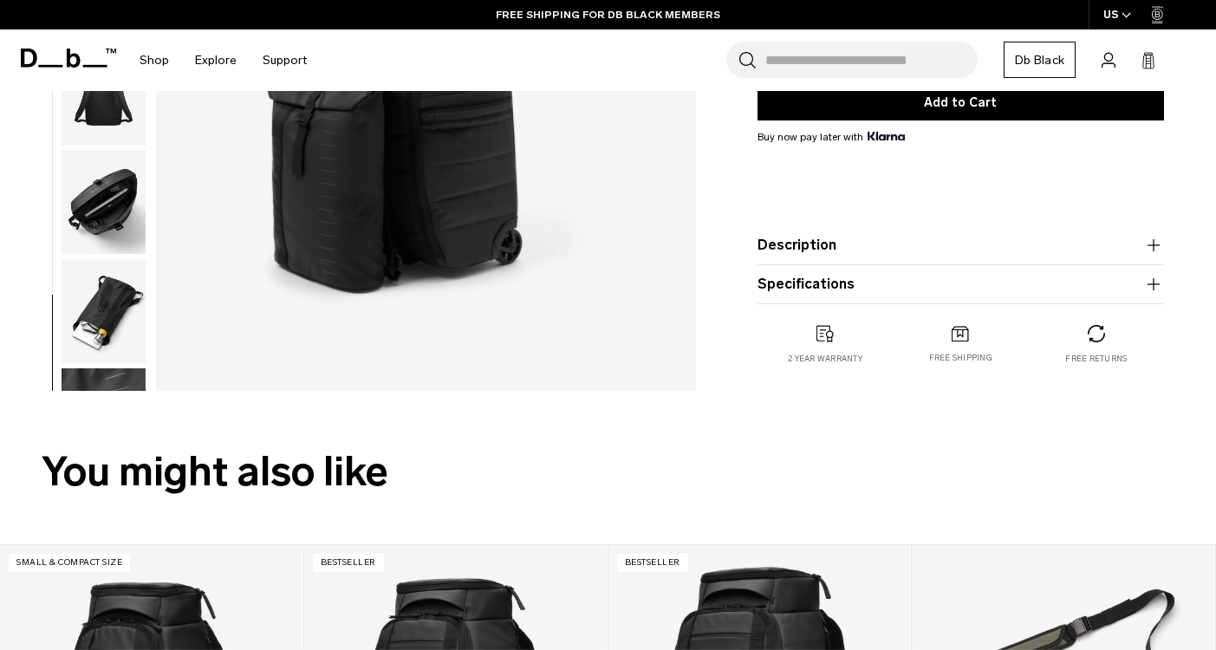
click at [109, 316] on img "button" at bounding box center [104, 311] width 84 height 104
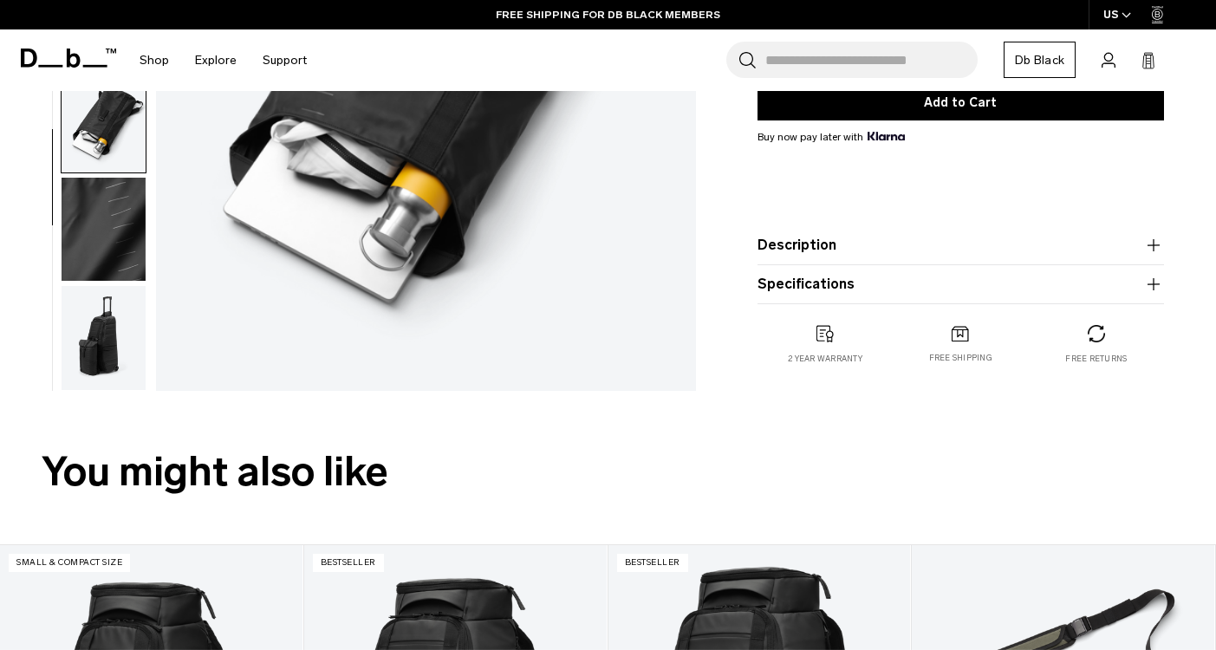
scroll to position [205, 0]
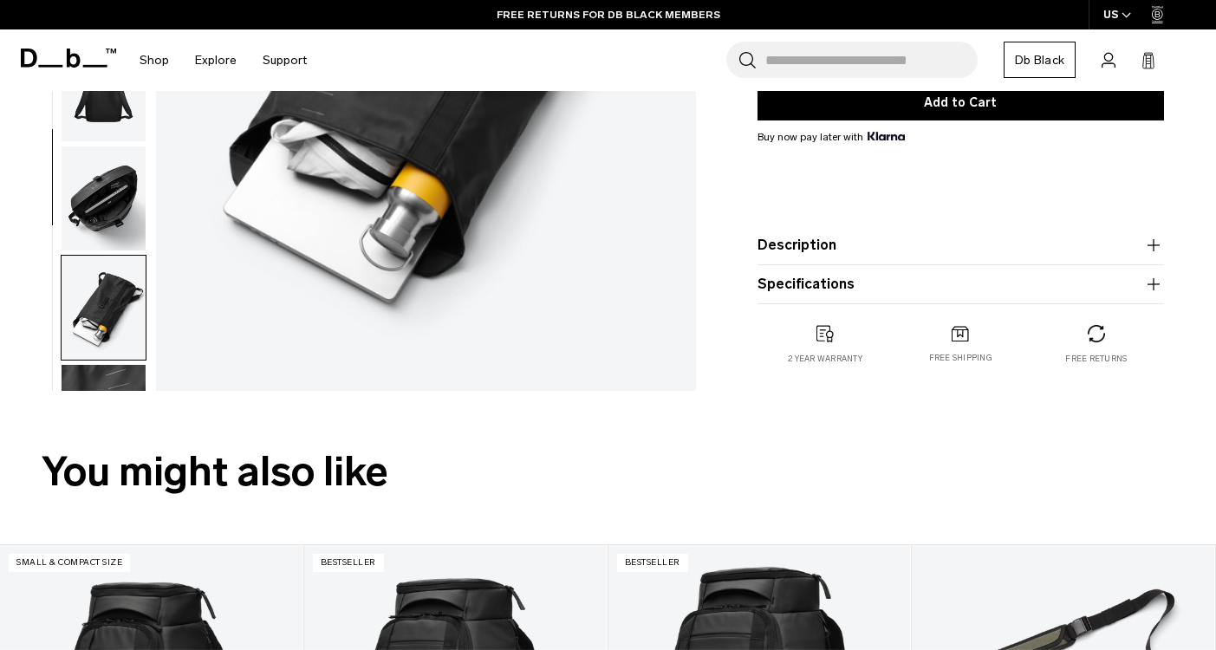
click at [99, 213] on img "button" at bounding box center [104, 199] width 84 height 104
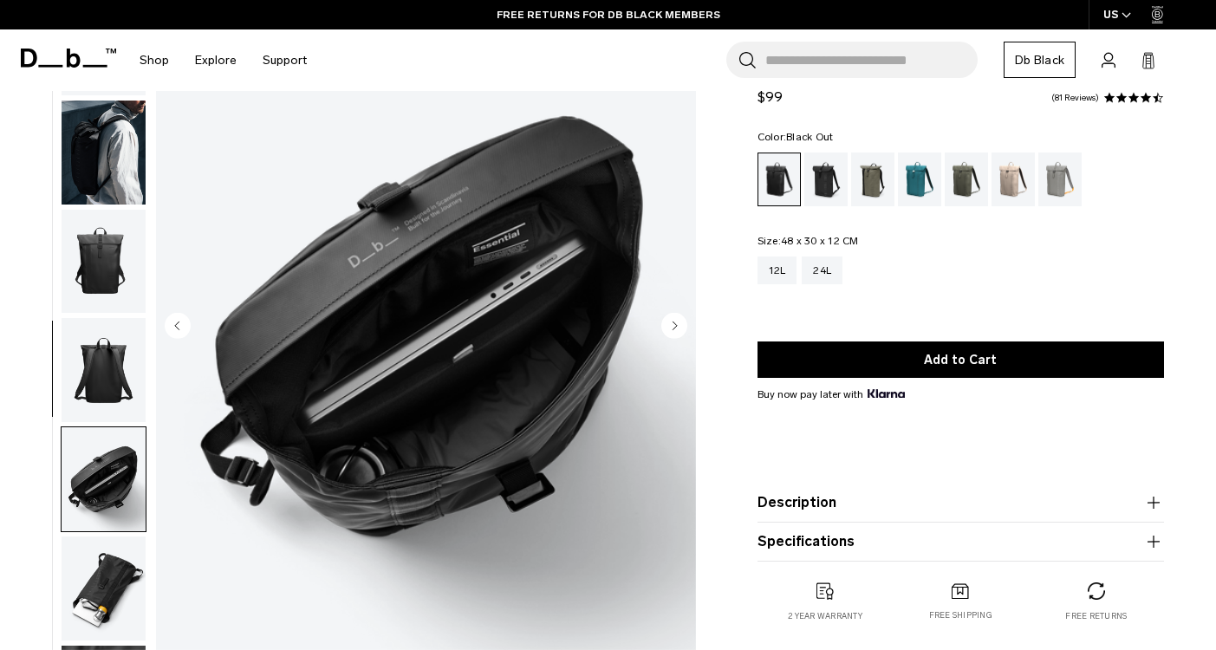
scroll to position [118, 0]
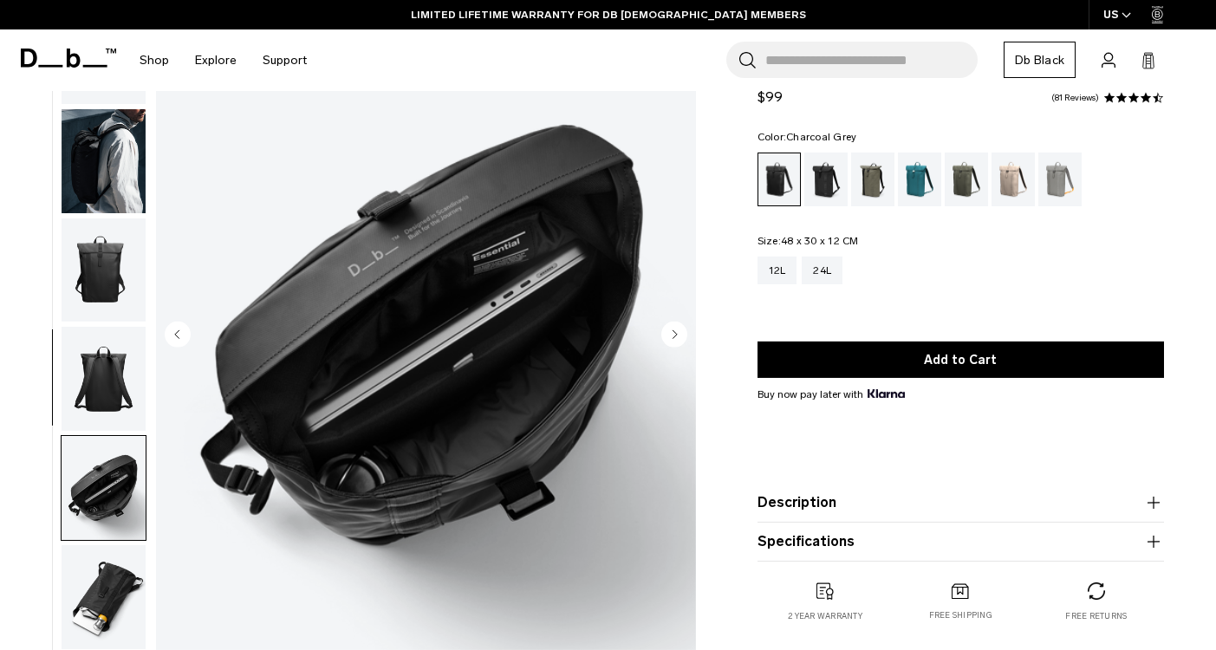
click at [832, 173] on div "Charcoal Grey" at bounding box center [826, 180] width 44 height 54
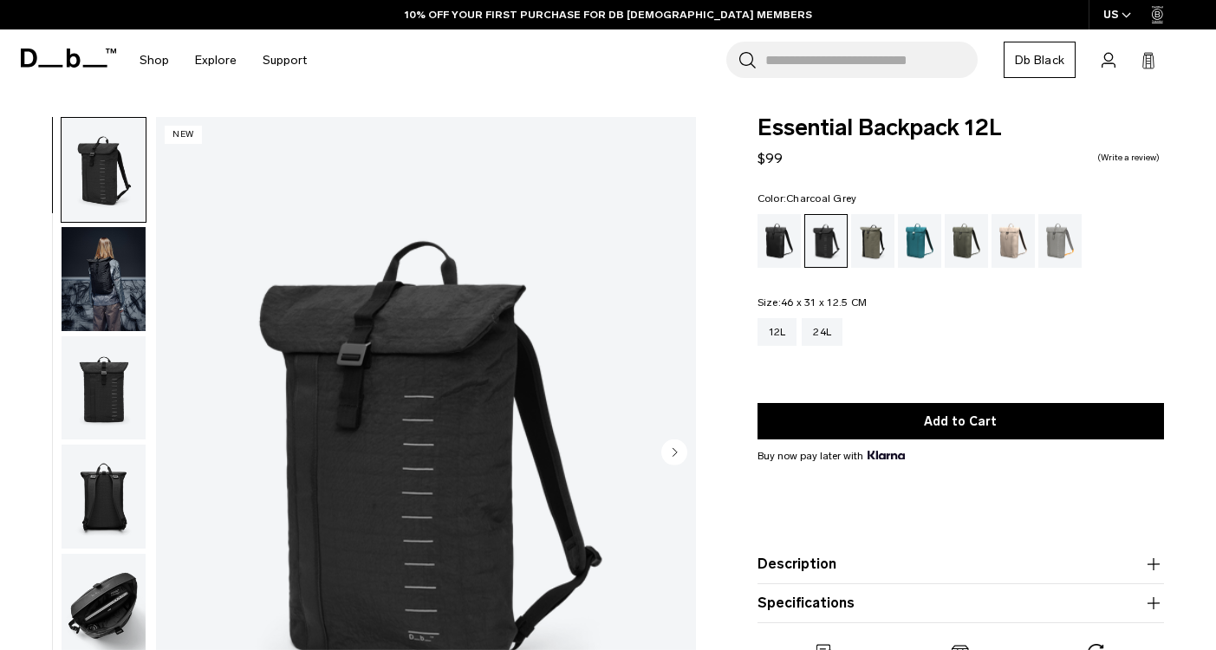
scroll to position [63, 1]
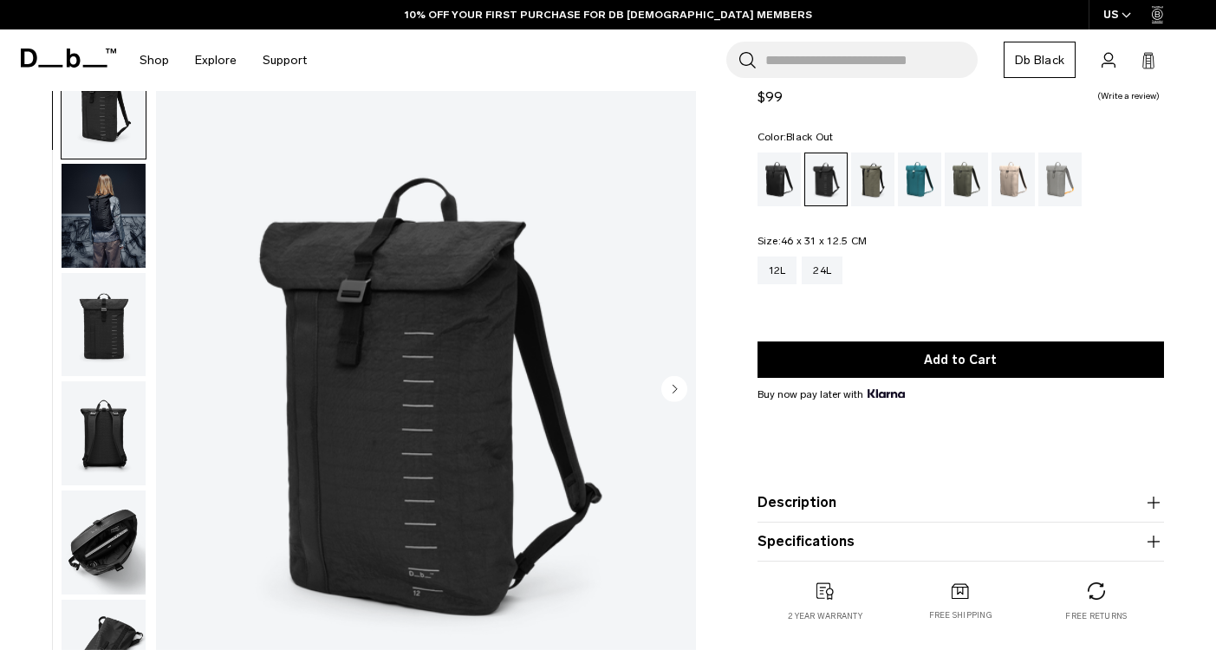
click at [781, 189] on div "Black Out" at bounding box center [780, 180] width 44 height 54
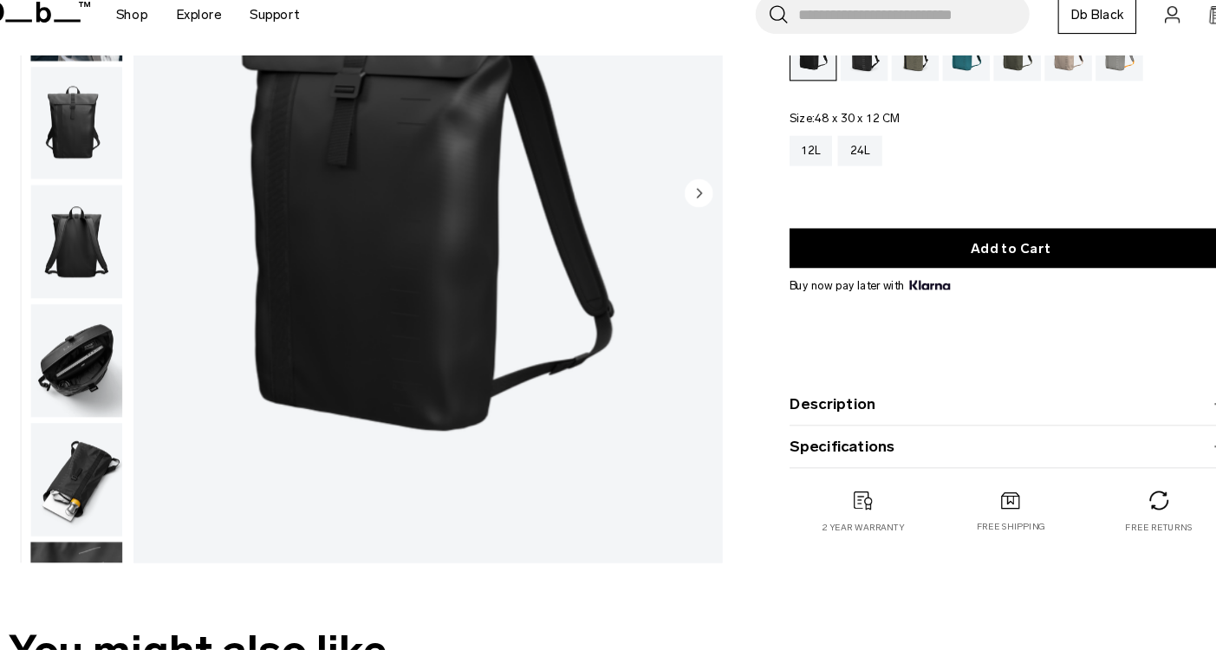
click at [769, 427] on button "Description" at bounding box center [961, 424] width 407 height 21
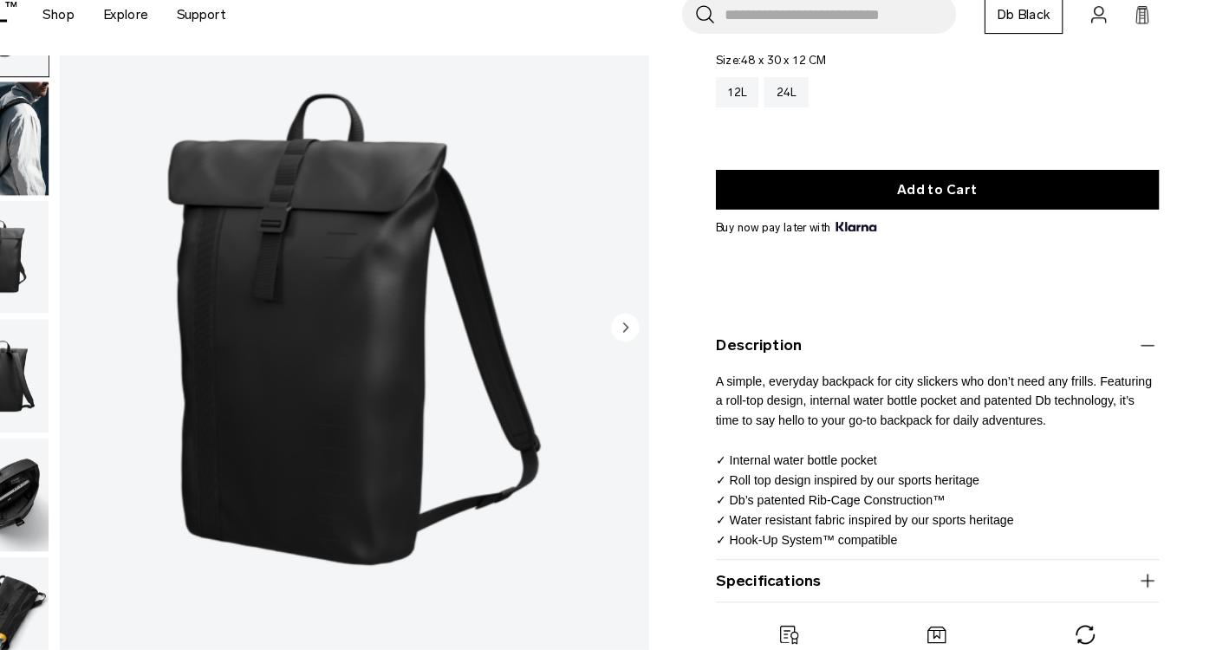
scroll to position [193, 0]
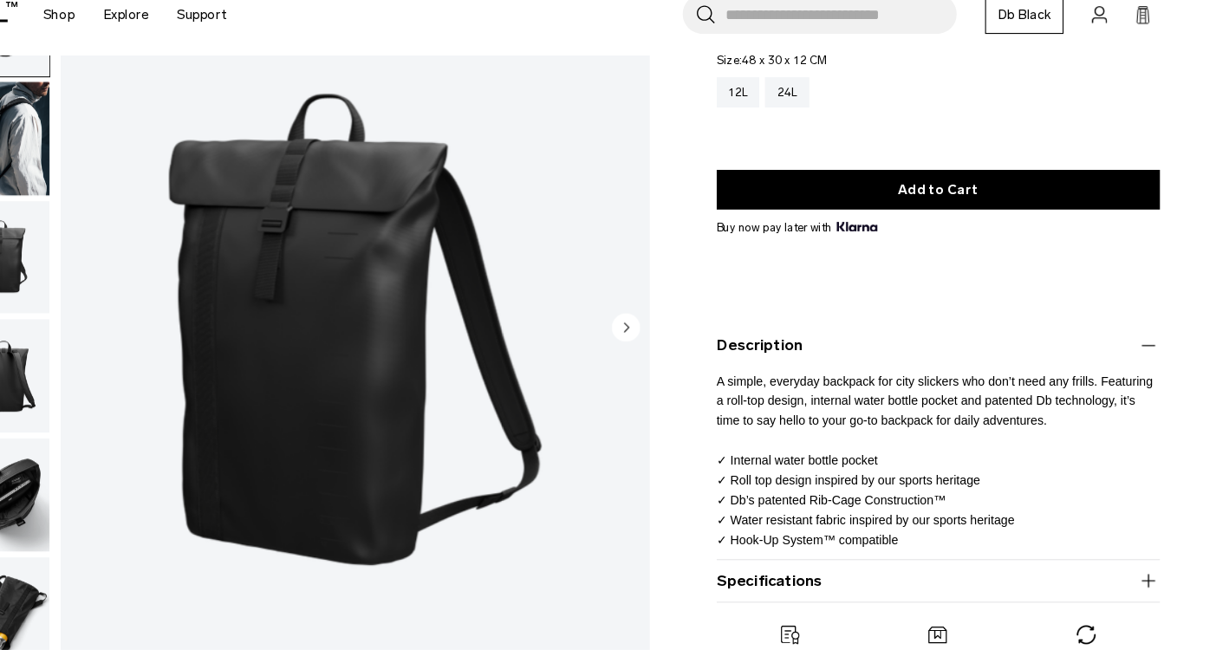
click at [673, 350] on icon "Next slide" at bounding box center [675, 354] width 4 height 8
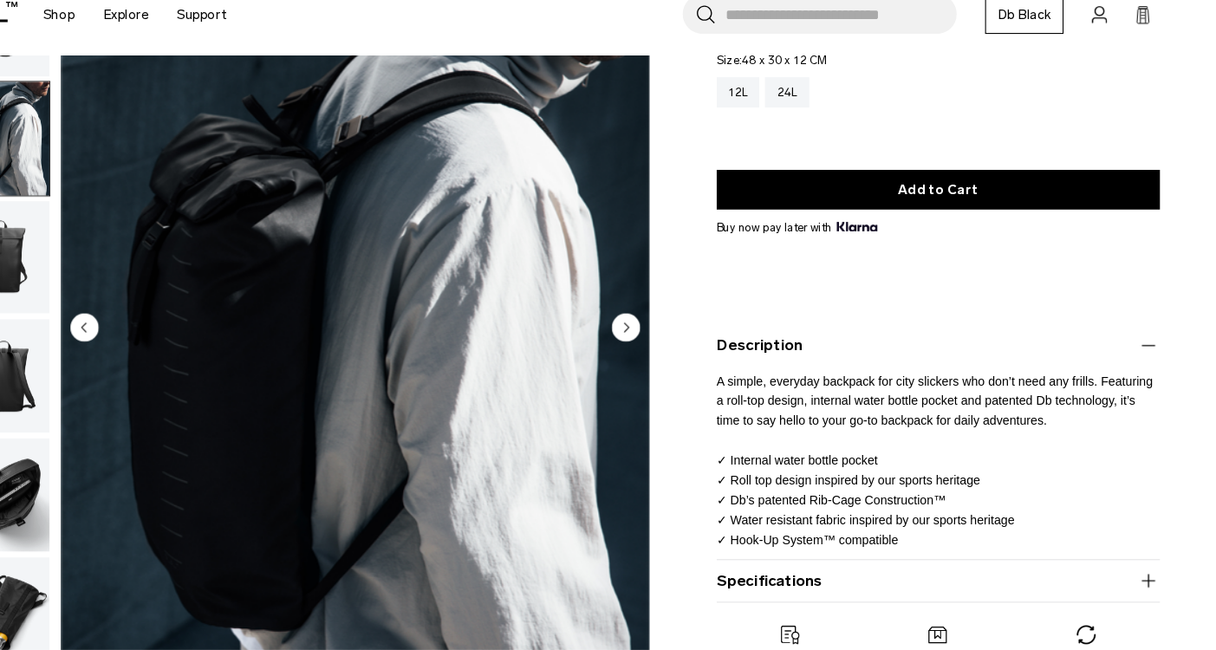
scroll to position [110, 0]
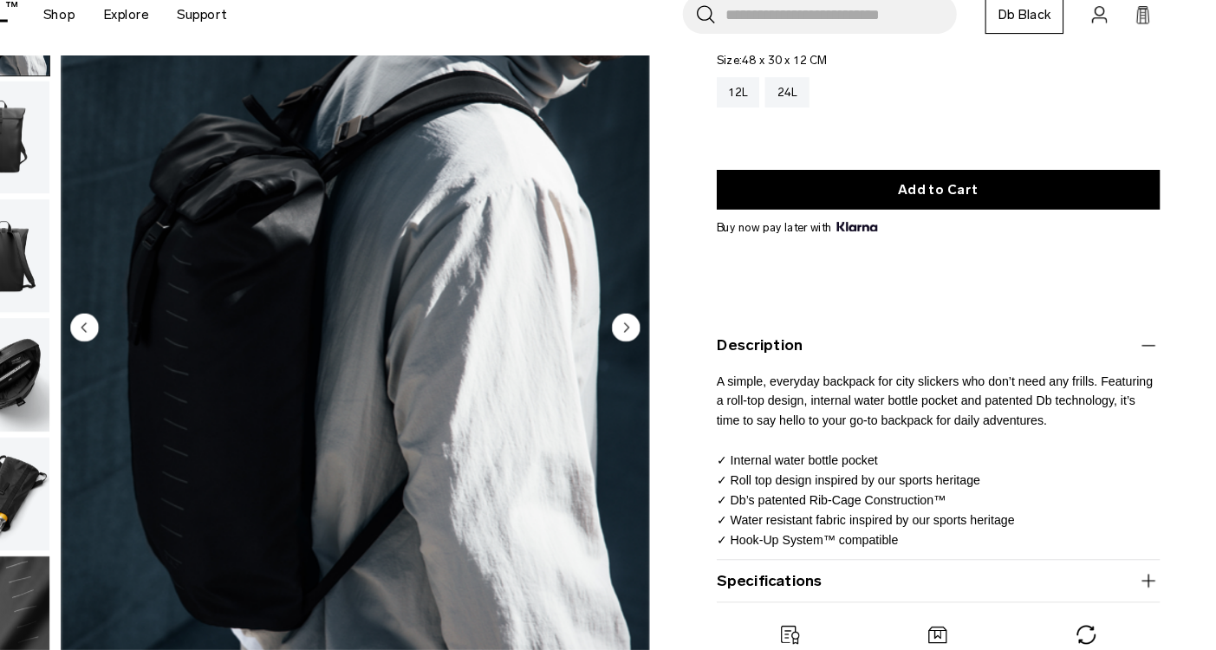
click at [673, 350] on icon "Next slide" at bounding box center [675, 354] width 4 height 8
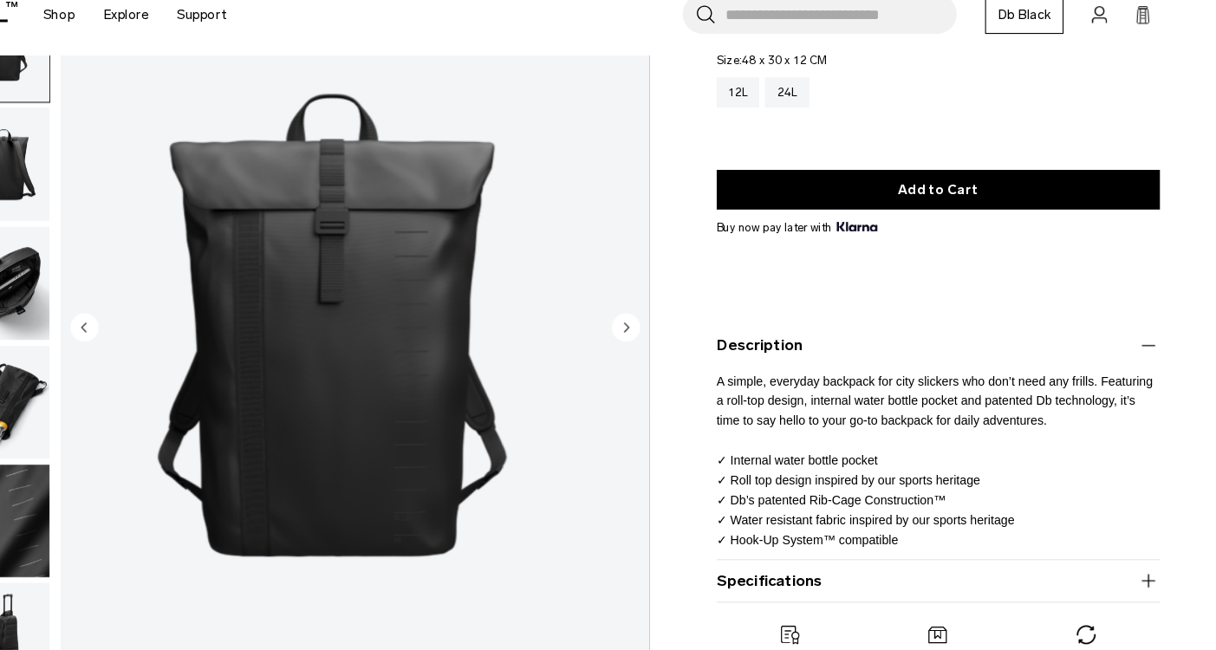
scroll to position [205, 0]
click at [673, 350] on icon "Next slide" at bounding box center [675, 354] width 4 height 8
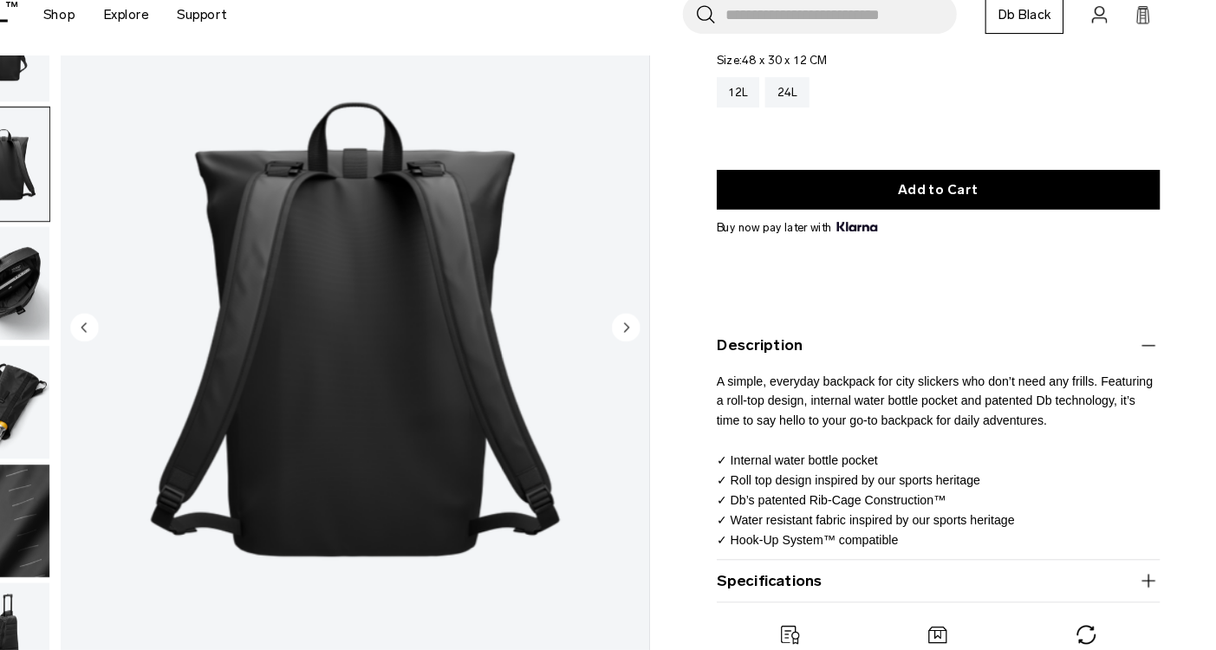
click at [661, 342] on circle "Next slide" at bounding box center [674, 355] width 26 height 26
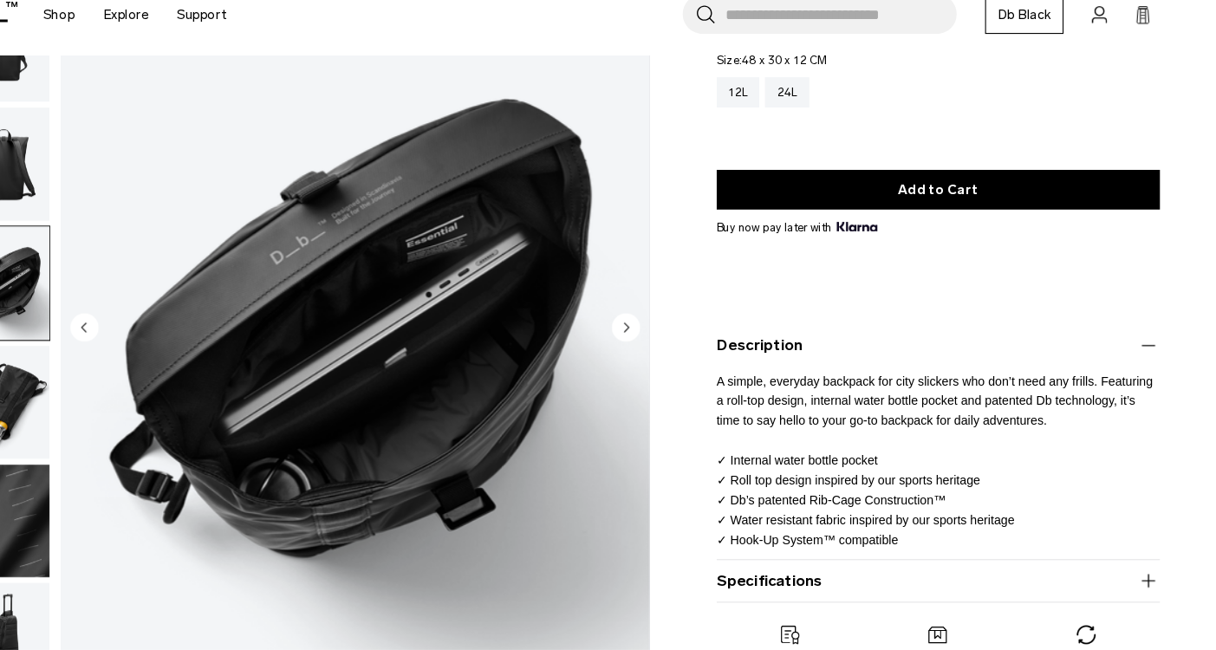
click at [661, 342] on circle "Next slide" at bounding box center [674, 355] width 26 height 26
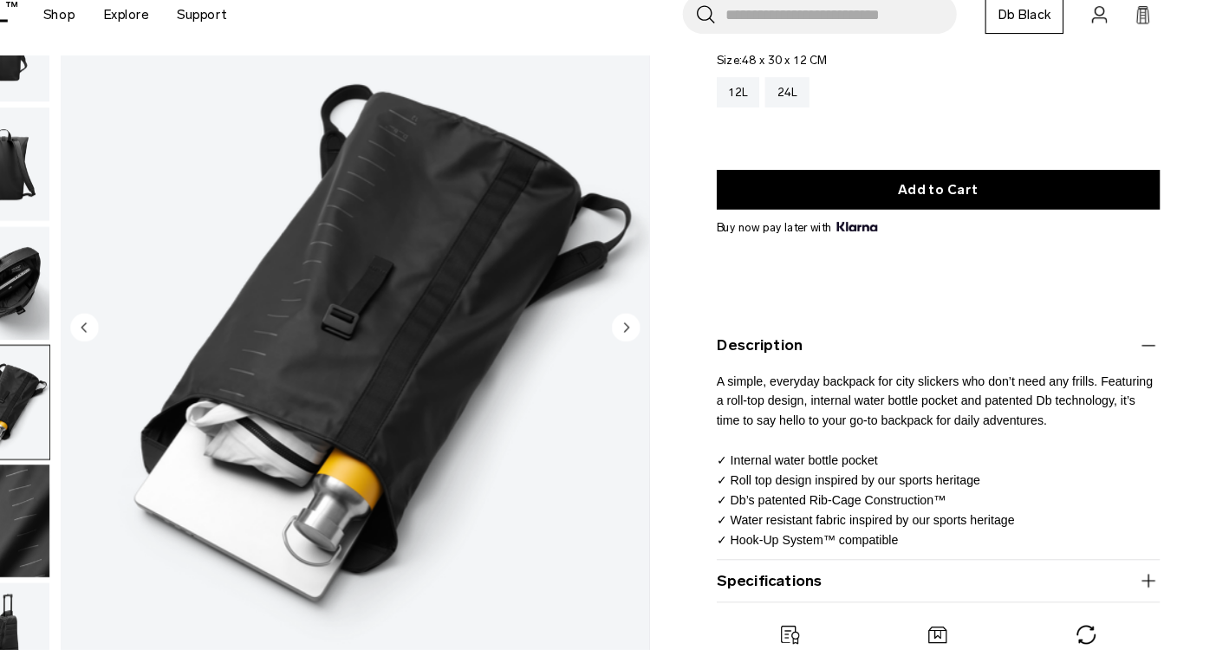
click at [661, 342] on circle "Next slide" at bounding box center [674, 355] width 26 height 26
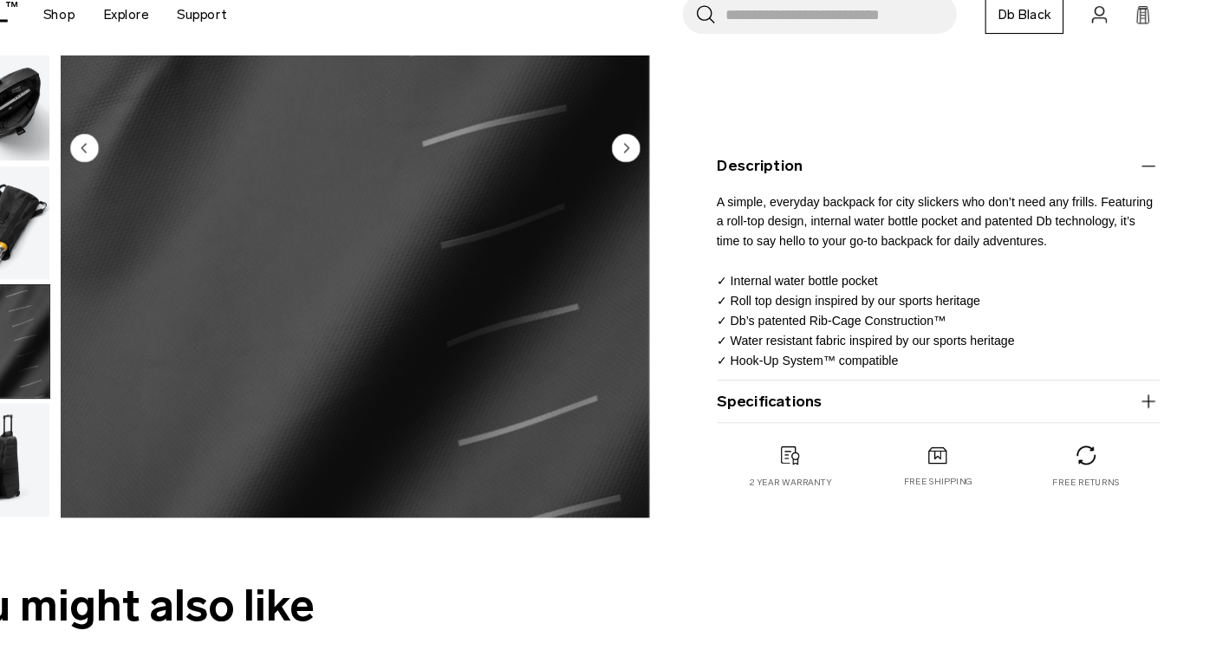
scroll to position [360, 0]
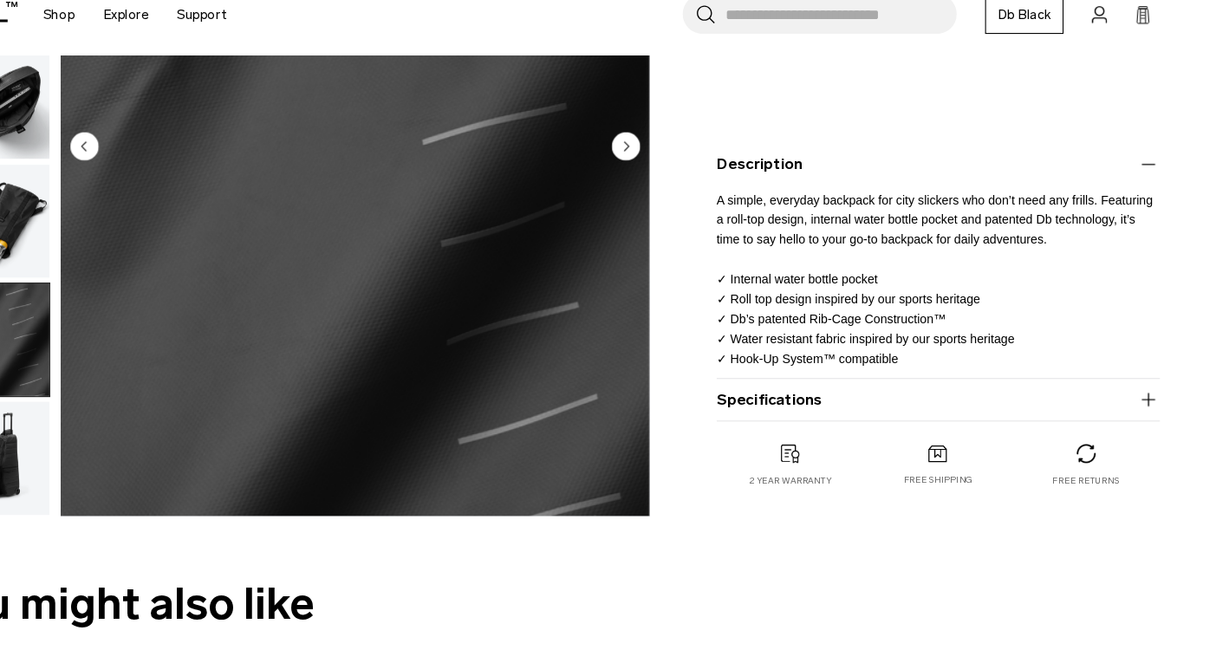
click at [758, 410] on button "Specifications" at bounding box center [961, 420] width 407 height 21
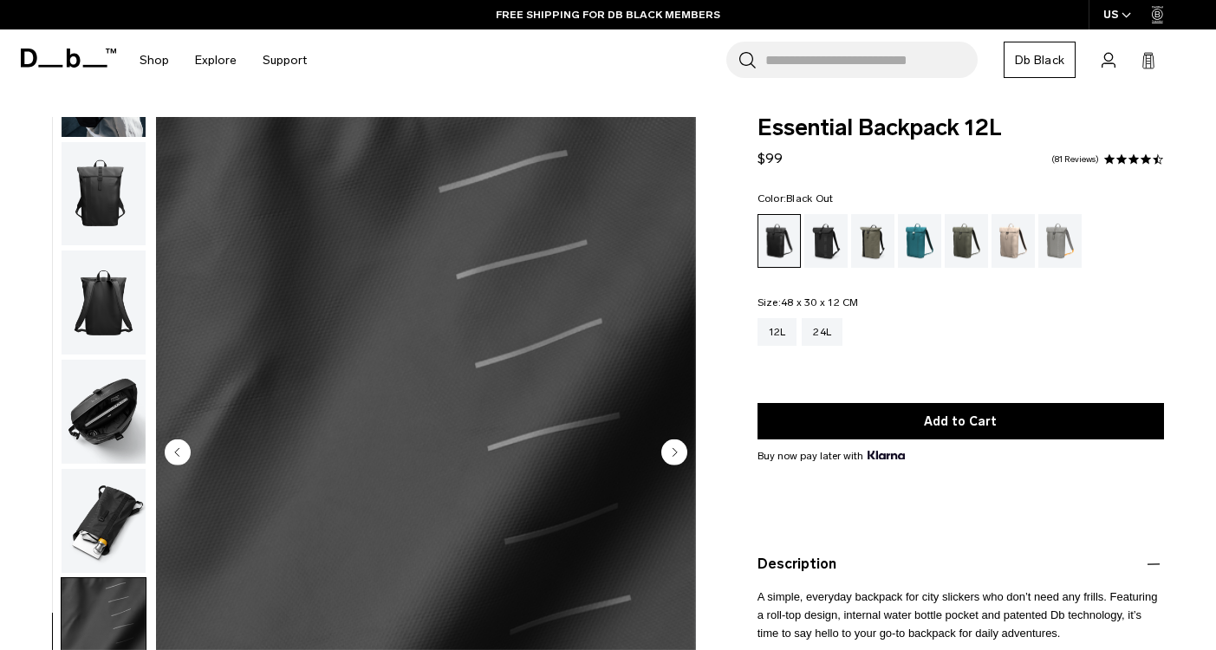
scroll to position [0, 0]
click at [867, 238] on div "Forest Green" at bounding box center [873, 241] width 44 height 54
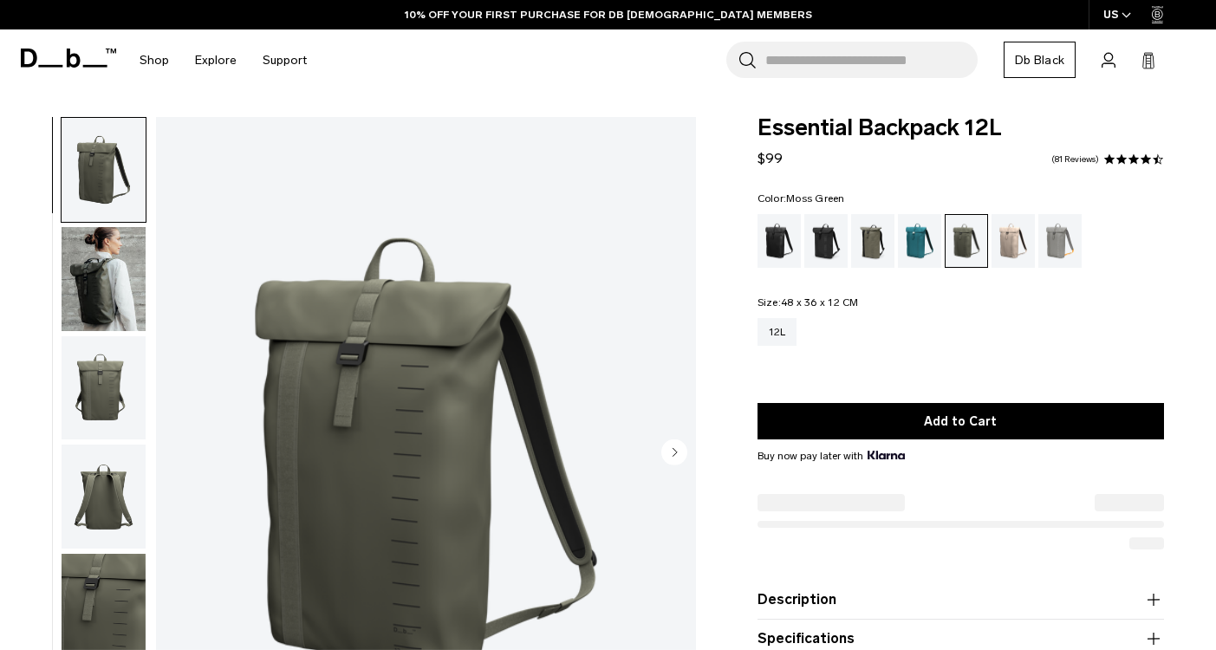
click at [1006, 240] on div "Fogbow Beige" at bounding box center [1014, 241] width 44 height 54
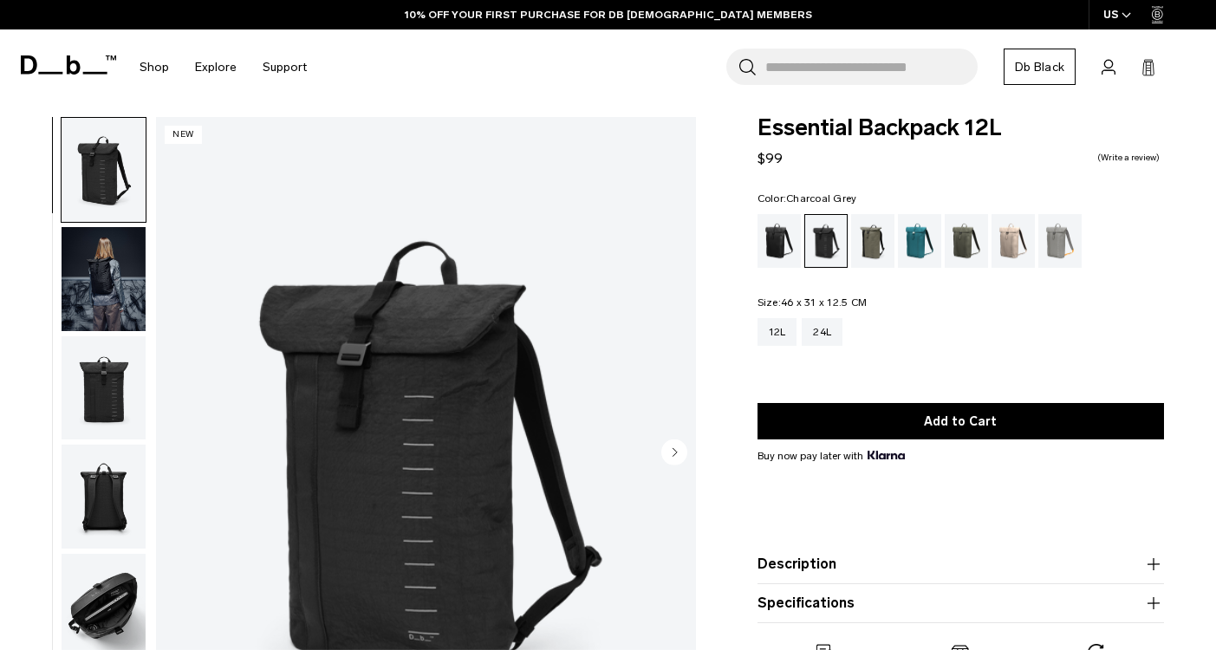
scroll to position [127, 0]
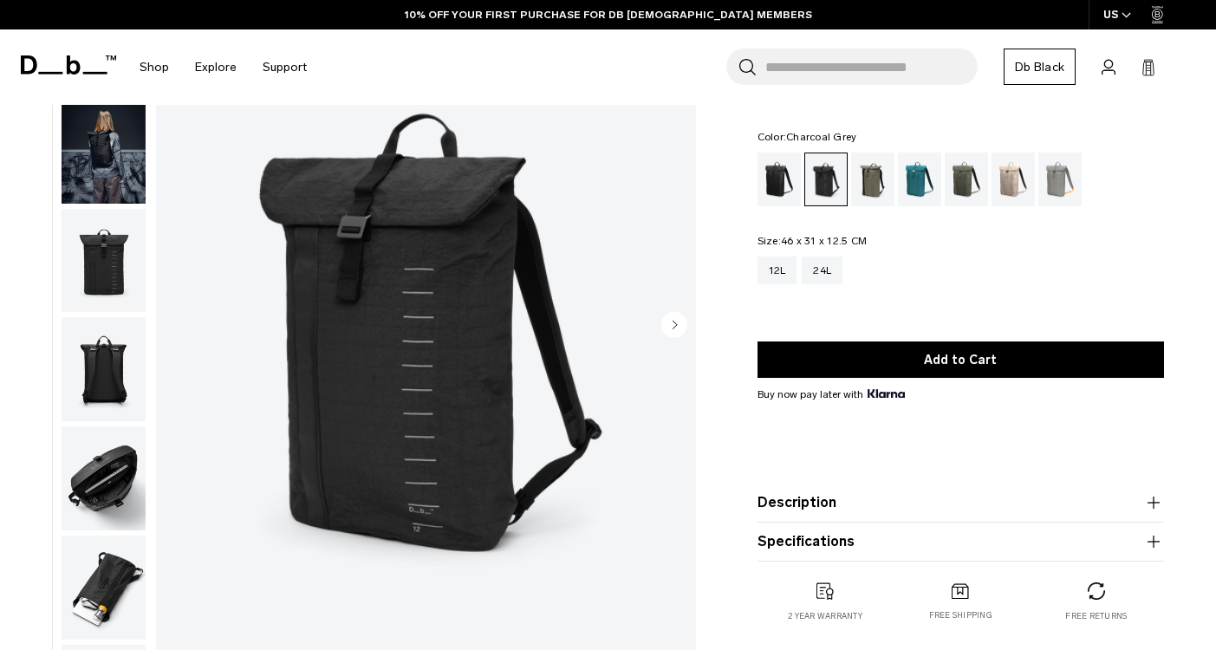
click at [123, 381] on img "button" at bounding box center [104, 369] width 84 height 104
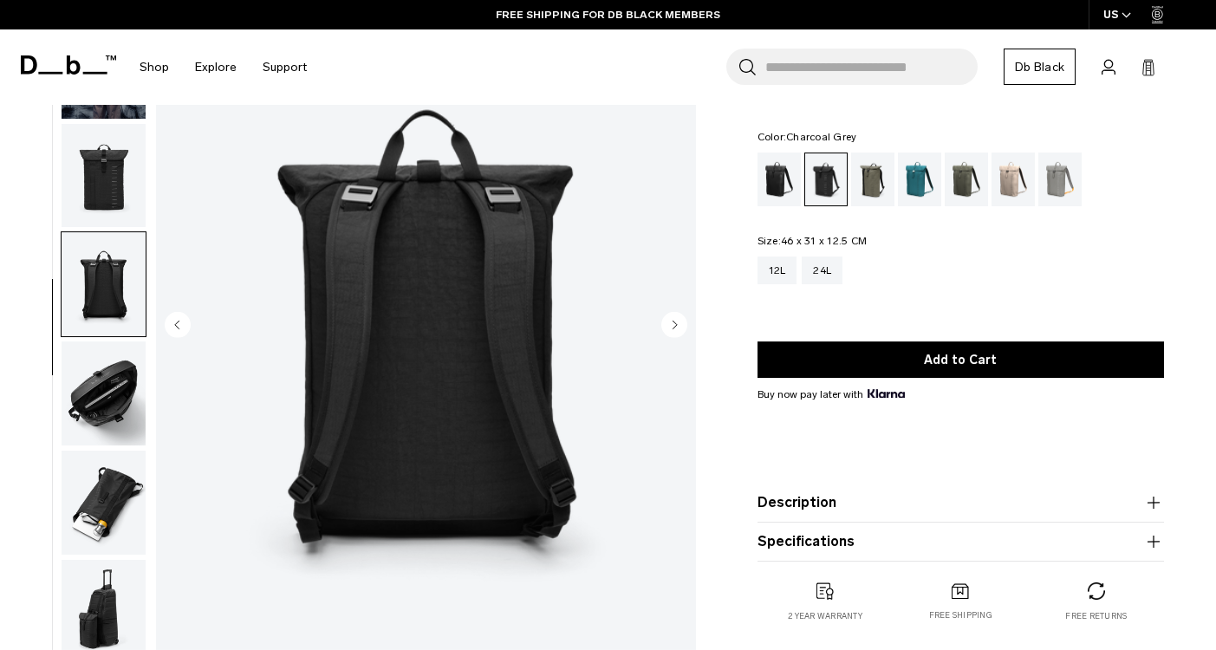
scroll to position [0, 0]
click at [123, 382] on img "button" at bounding box center [104, 394] width 84 height 104
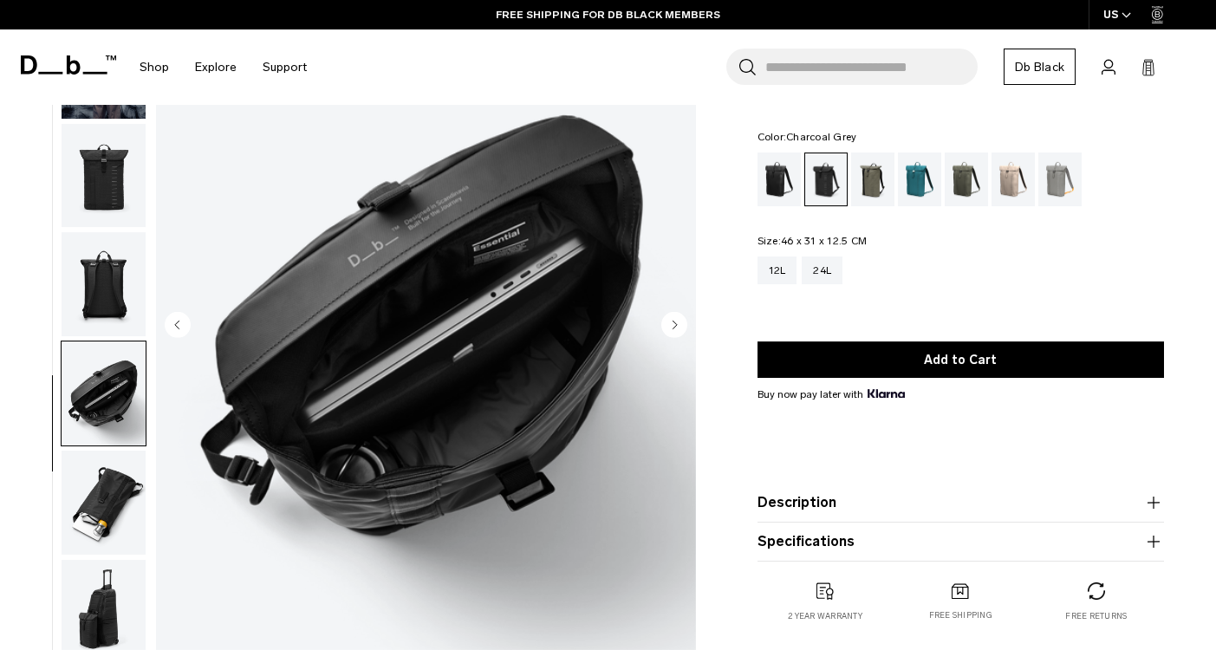
click at [107, 160] on img "button" at bounding box center [104, 176] width 84 height 104
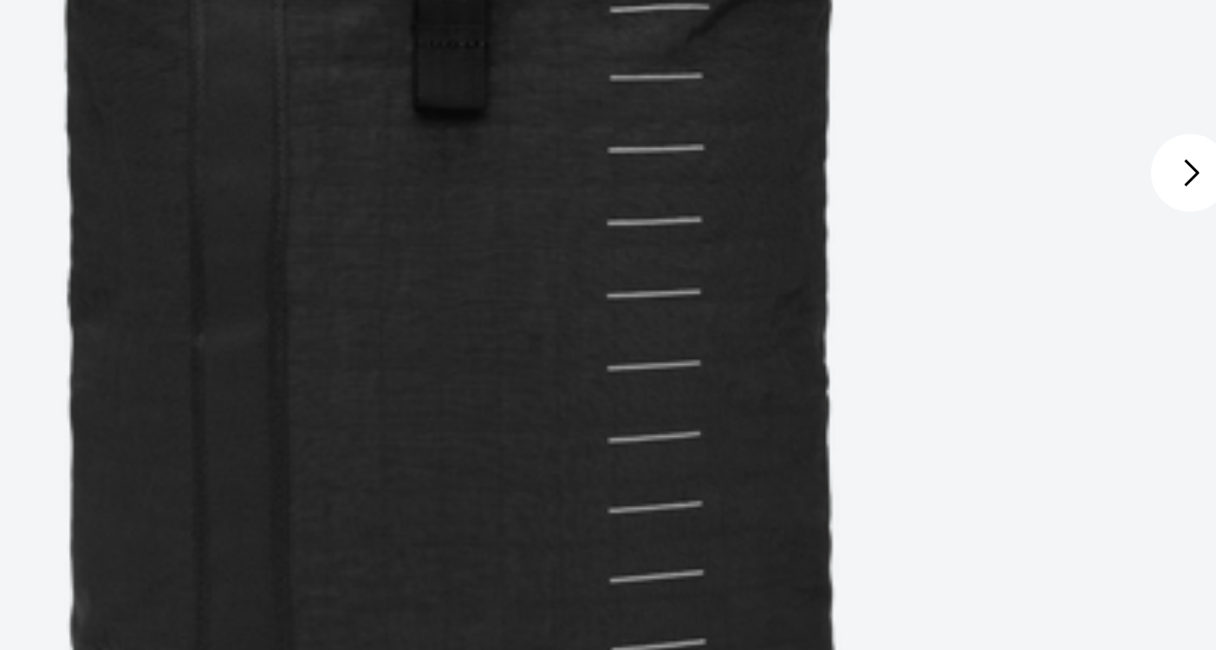
scroll to position [62, 0]
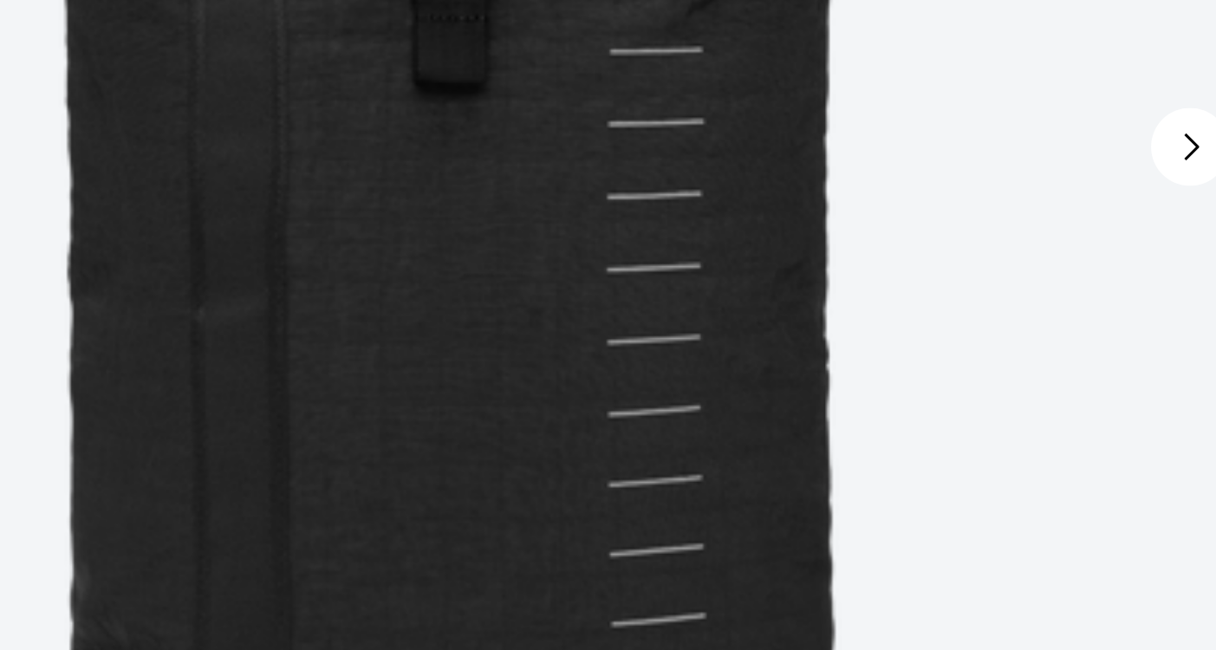
click at [673, 387] on icon "Next slide" at bounding box center [675, 391] width 4 height 8
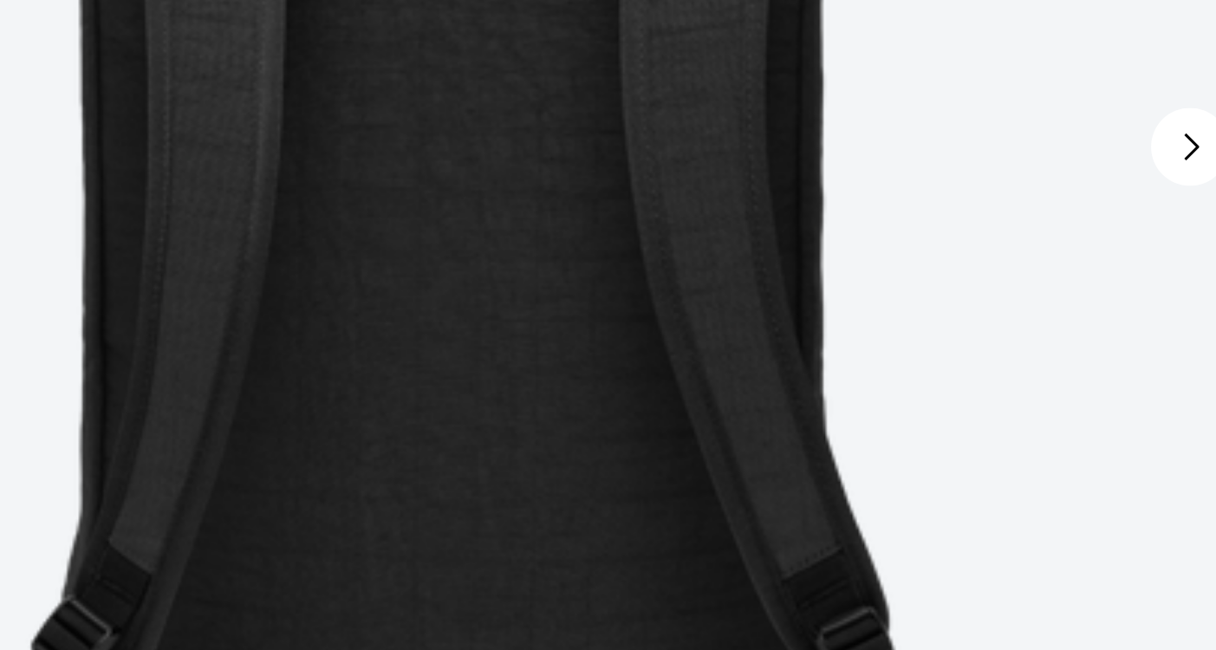
scroll to position [359, 0]
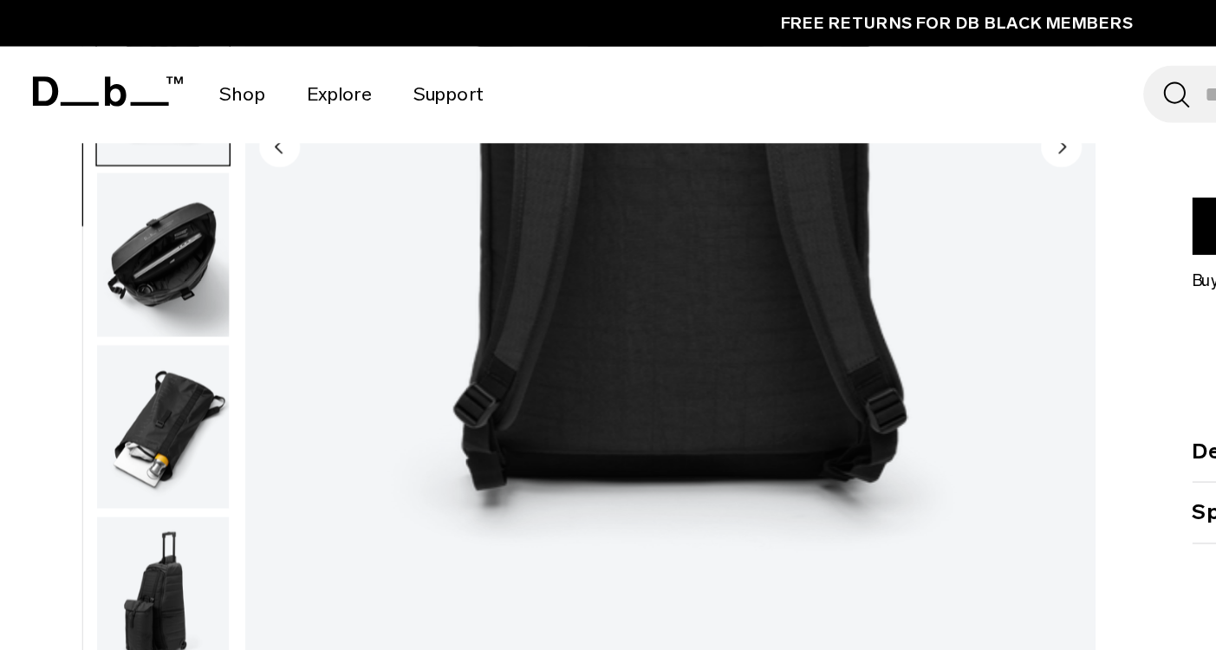
click at [123, 247] on img "button" at bounding box center [104, 271] width 84 height 104
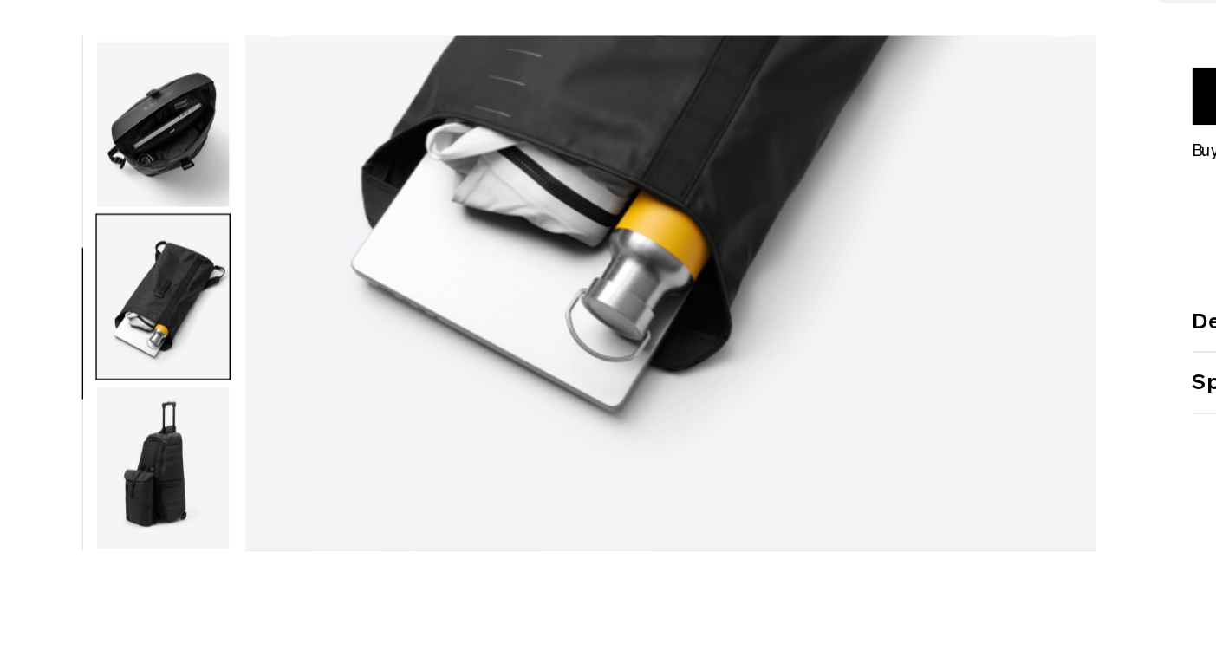
click at [105, 329] on img "button" at bounding box center [104, 381] width 84 height 104
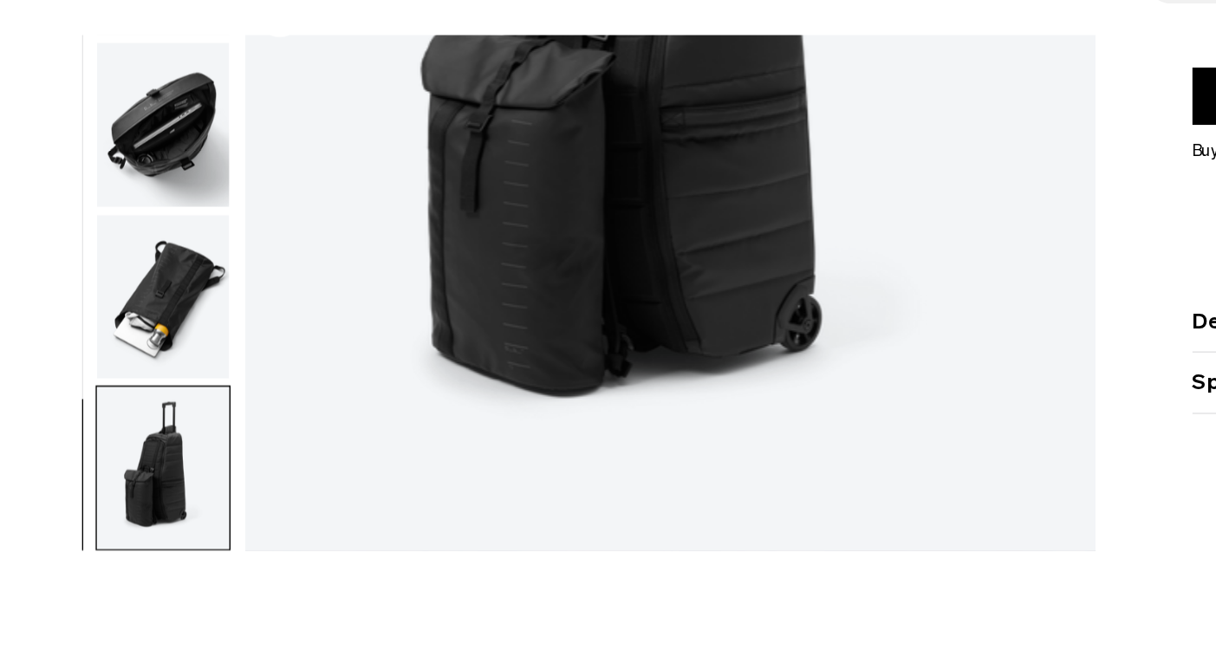
scroll to position [94, 0]
click at [105, 329] on img "button" at bounding box center [104, 381] width 84 height 104
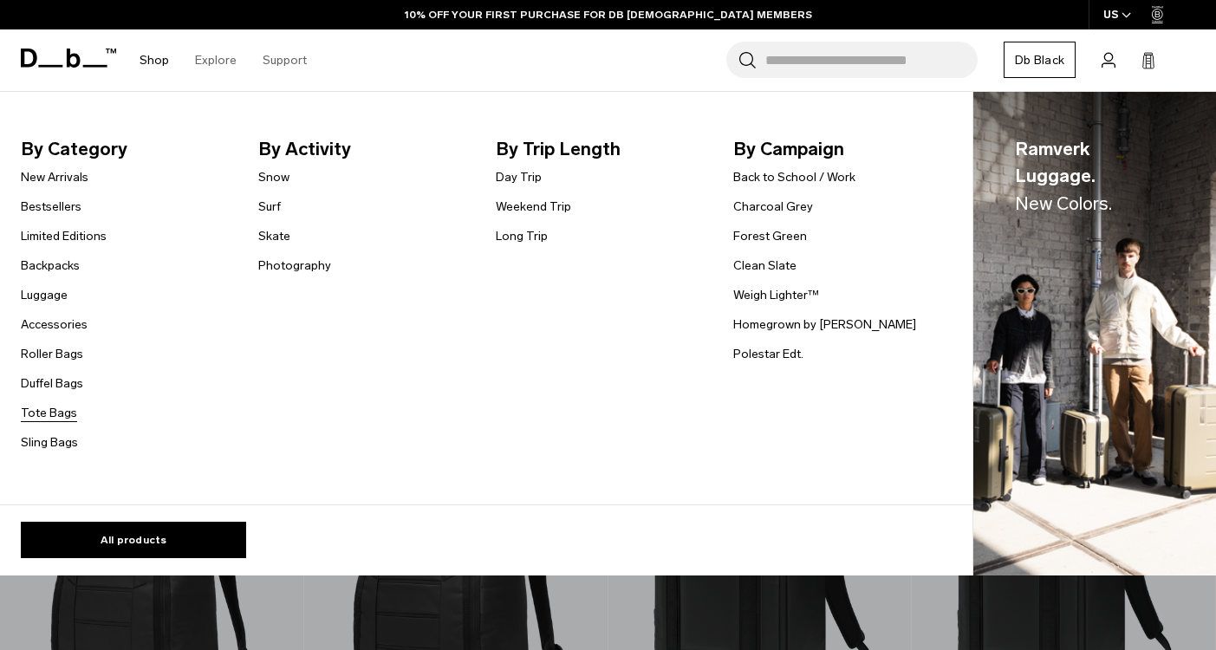
click at [42, 416] on link "Tote Bags" at bounding box center [49, 413] width 56 height 18
click at [60, 381] on link "Duffel Bags" at bounding box center [52, 384] width 62 height 18
click at [58, 436] on link "Sling Bags" at bounding box center [49, 442] width 57 height 18
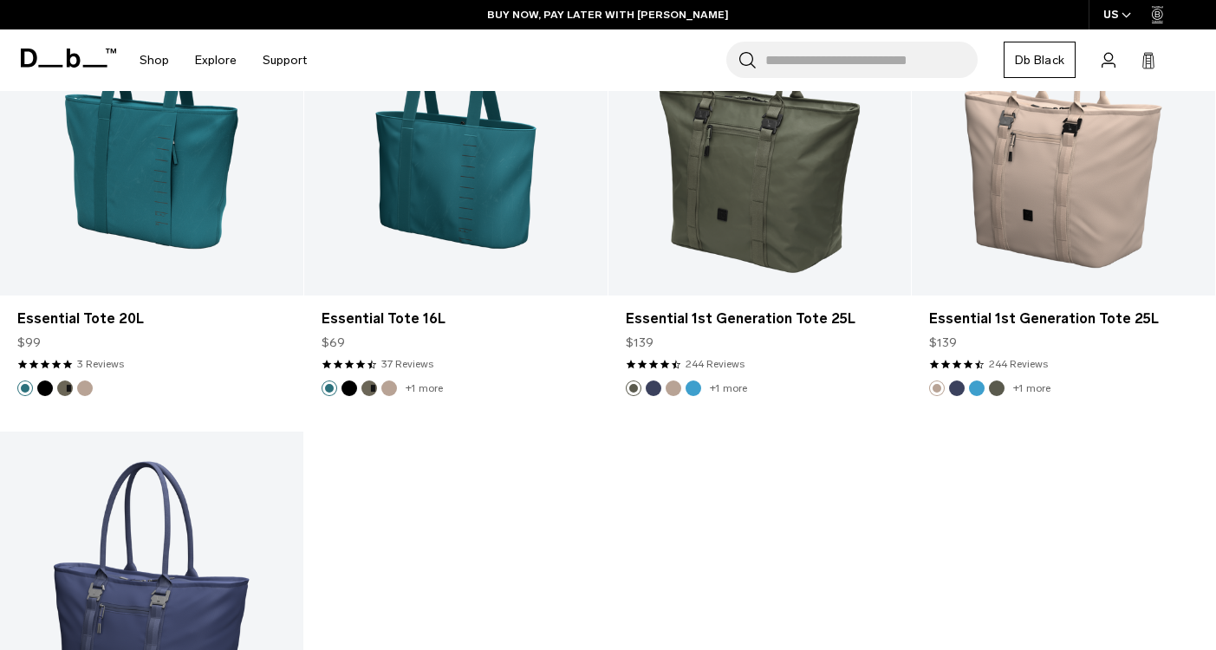
scroll to position [2370, 0]
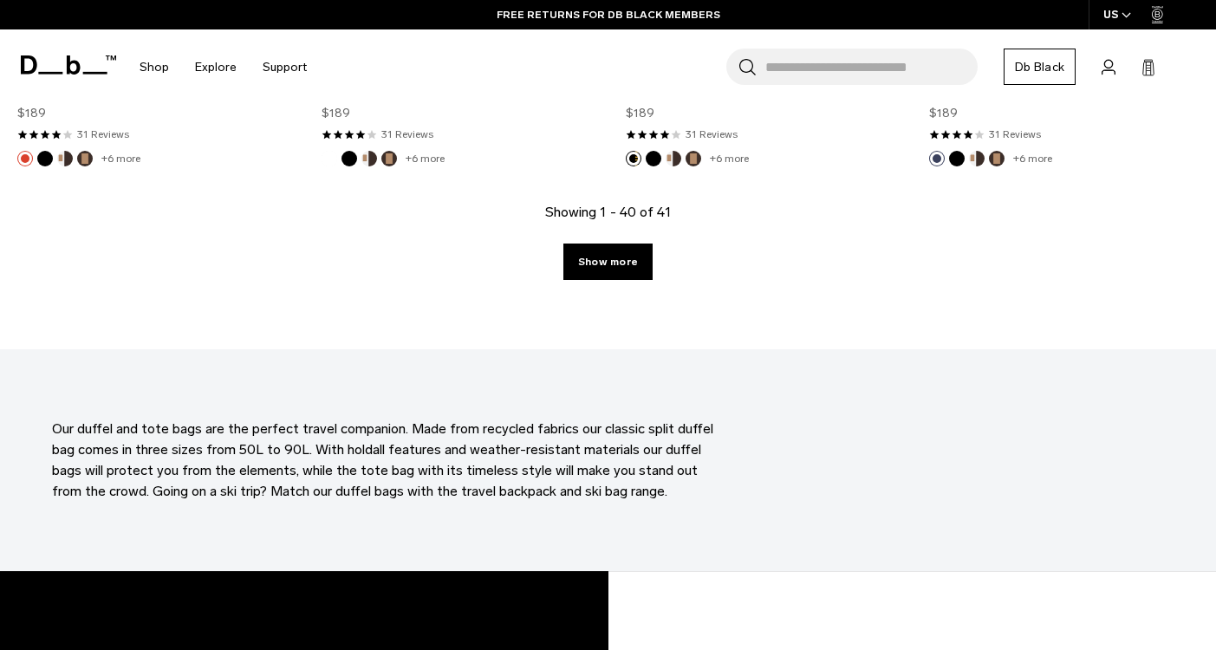
scroll to position [4986, 0]
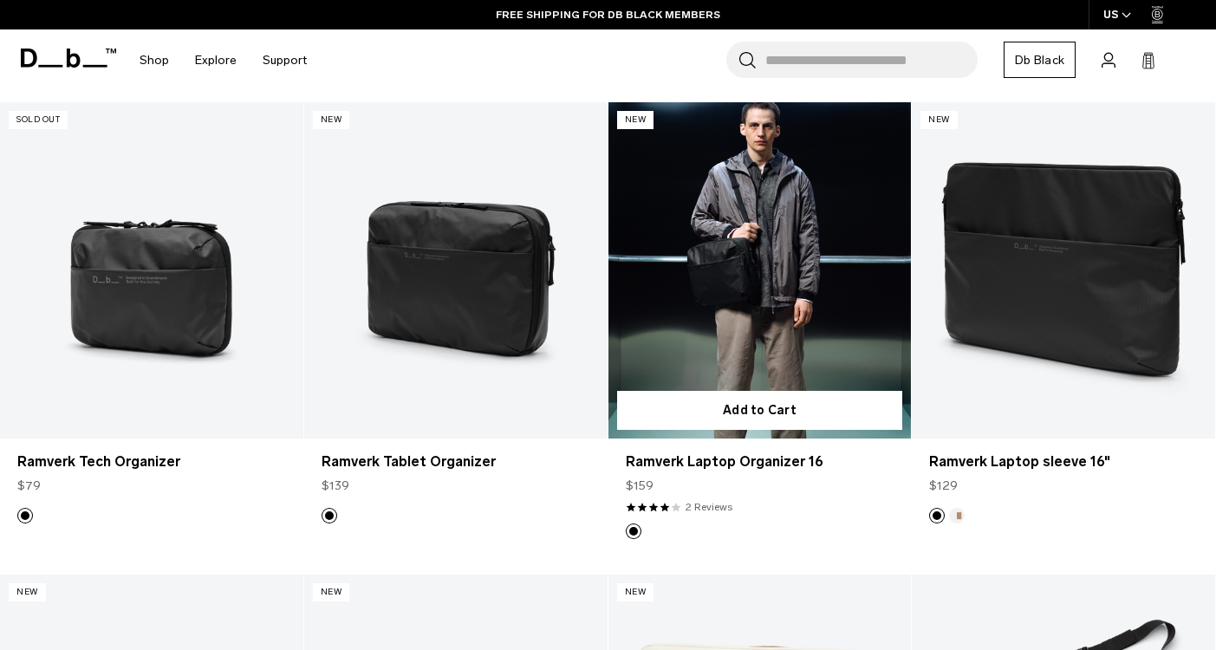
scroll to position [1743, 0]
